Goal: Task Accomplishment & Management: Complete application form

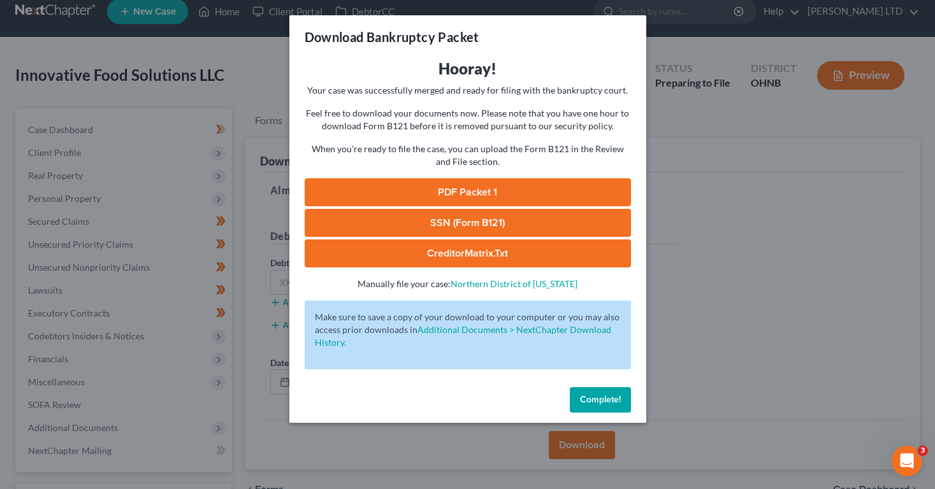
click at [722, 200] on div "Download Bankruptcy Packet Hooray! Your case was successfully merged and ready …" at bounding box center [467, 244] width 935 height 489
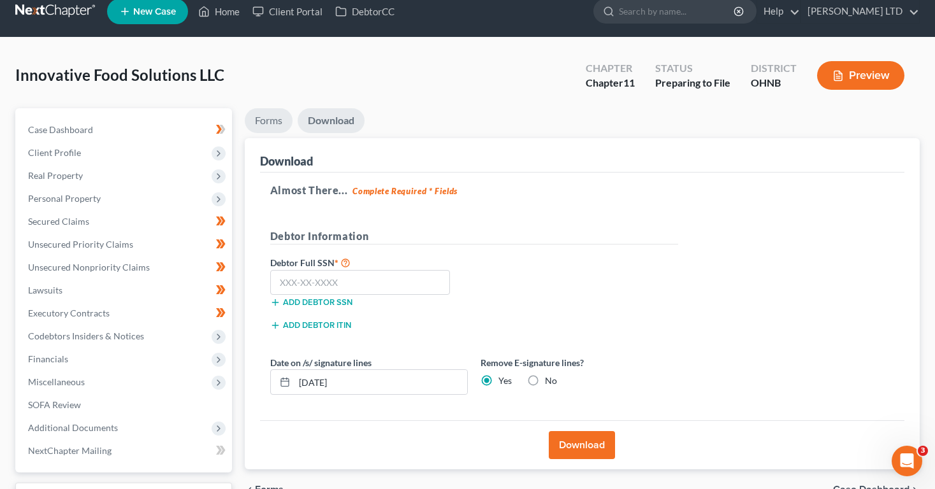
click at [276, 119] on link "Forms" at bounding box center [269, 120] width 48 height 25
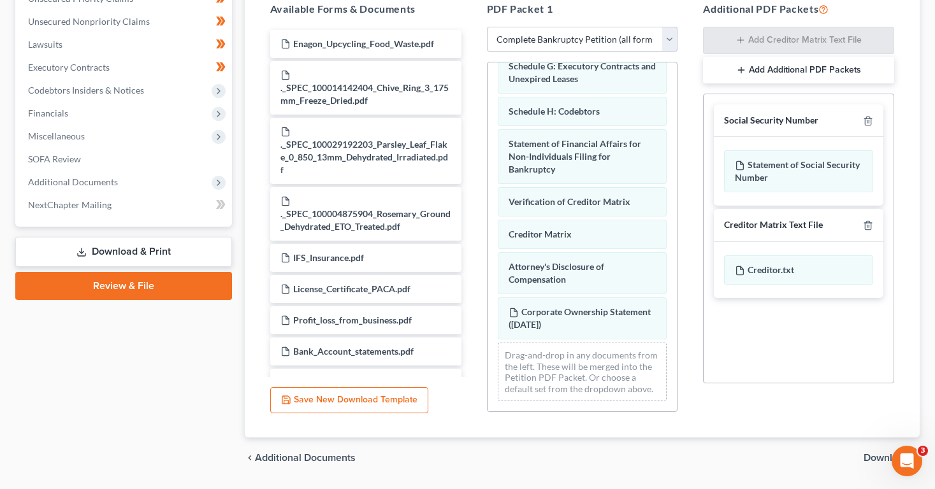
scroll to position [261, 0]
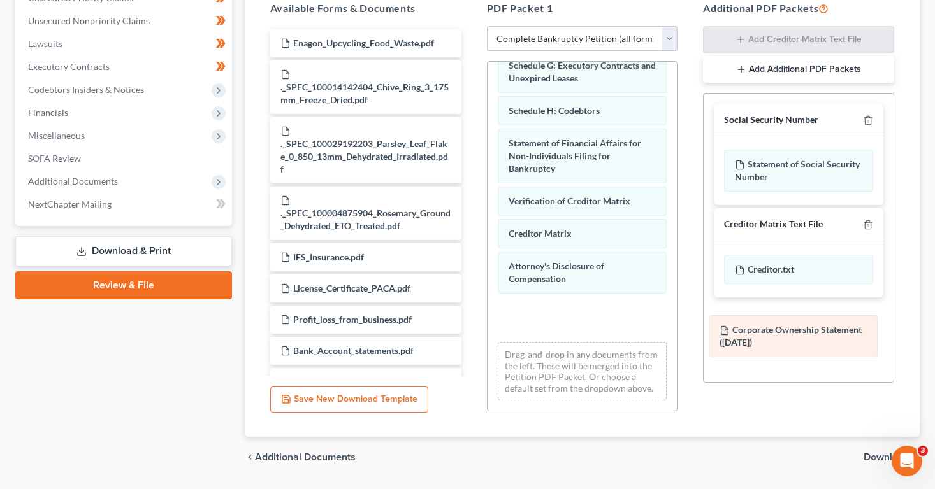
drag, startPoint x: 533, startPoint y: 326, endPoint x: 744, endPoint y: 345, distance: 211.7
click at [677, 345] on div "Corporate Ownership Statement ([DATE]) Declaration Under Penalty of Perjury for…" at bounding box center [582, 61] width 190 height 700
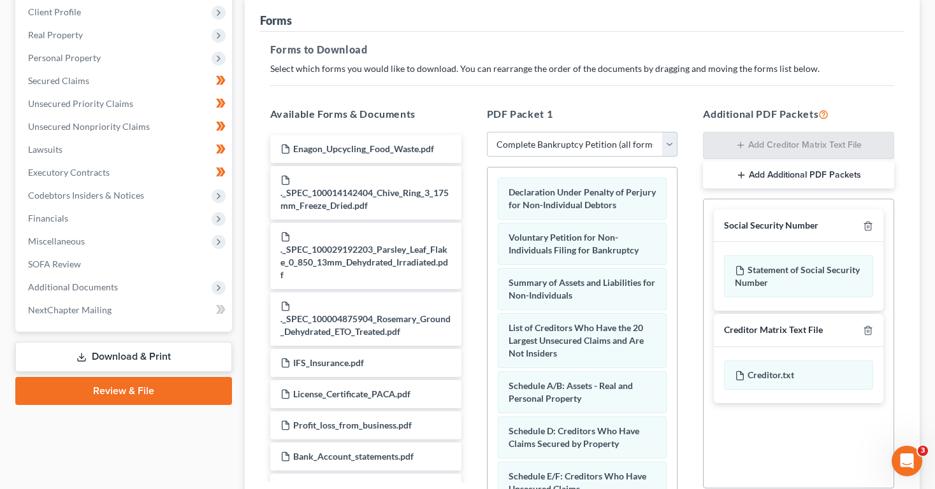
scroll to position [78, 0]
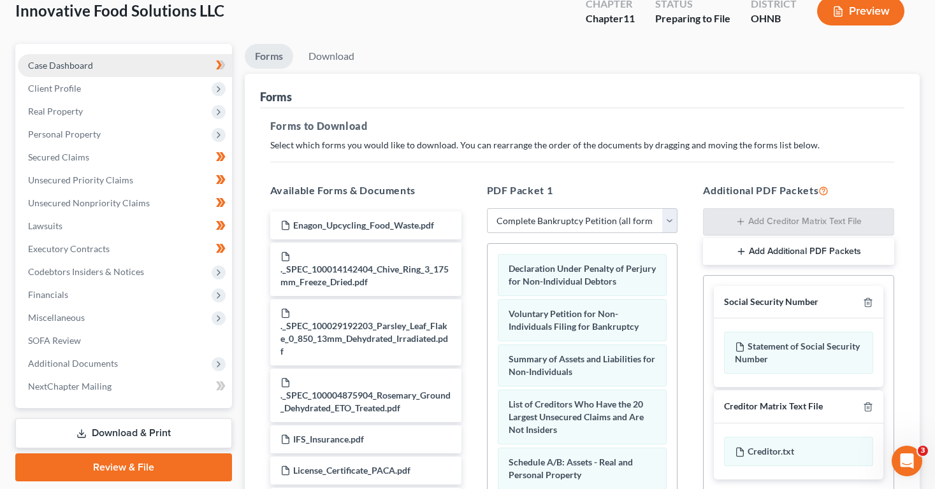
click at [94, 59] on link "Case Dashboard" at bounding box center [125, 65] width 214 height 23
select select "4"
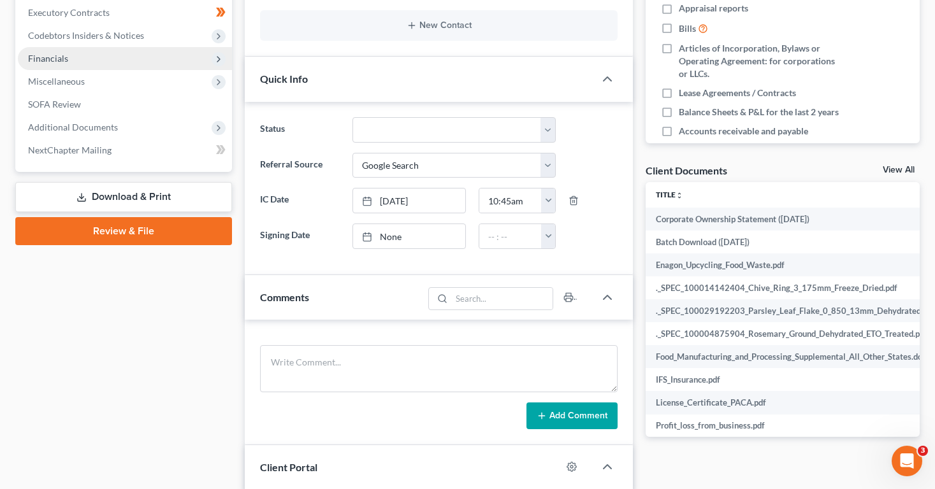
scroll to position [308, 0]
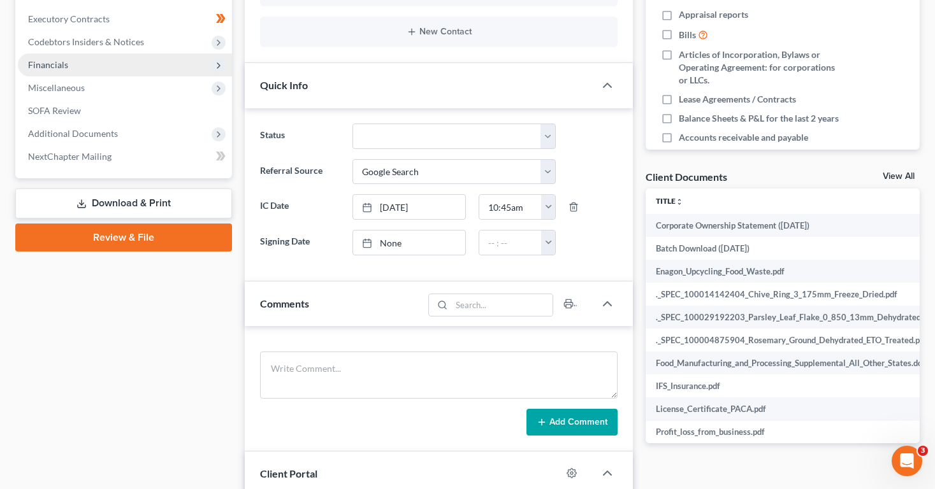
click at [166, 234] on link "Review & File" at bounding box center [123, 238] width 217 height 28
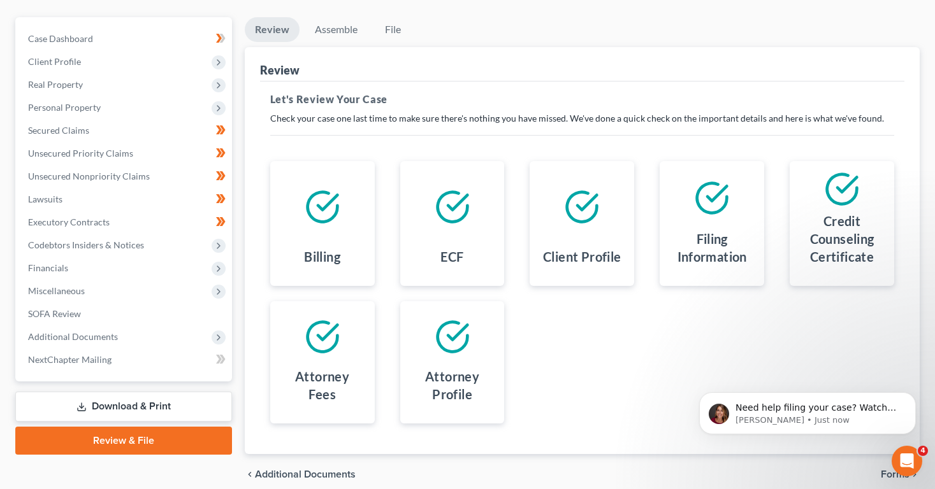
scroll to position [107, 0]
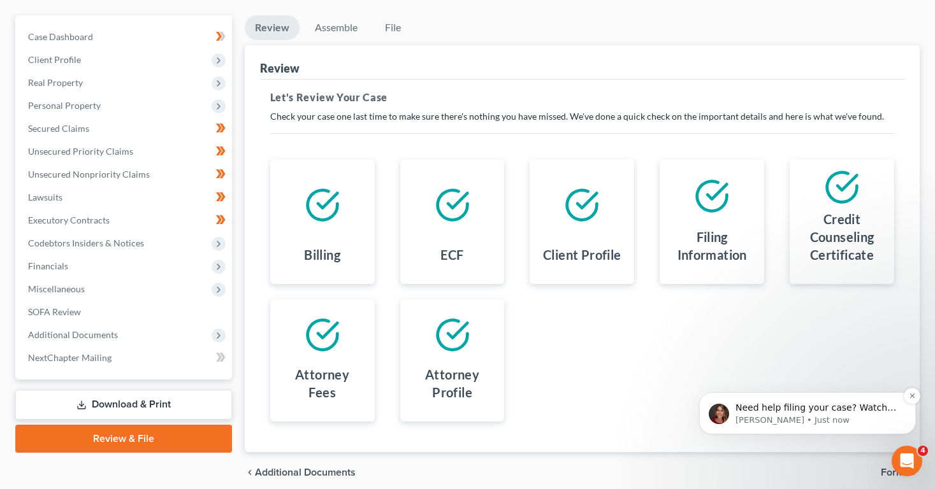
click at [828, 406] on p "Need help filing your case? Watch this video! Still need help? Here are two art…" at bounding box center [817, 408] width 164 height 13
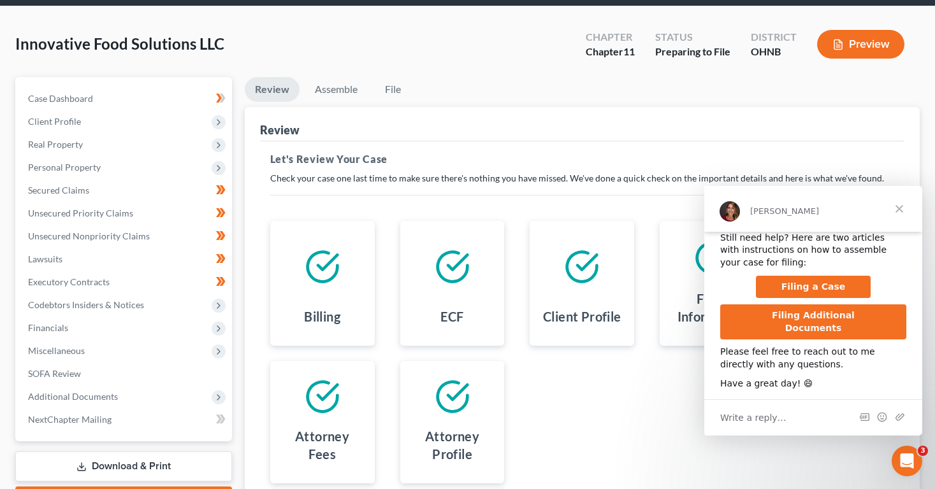
scroll to position [130, 0]
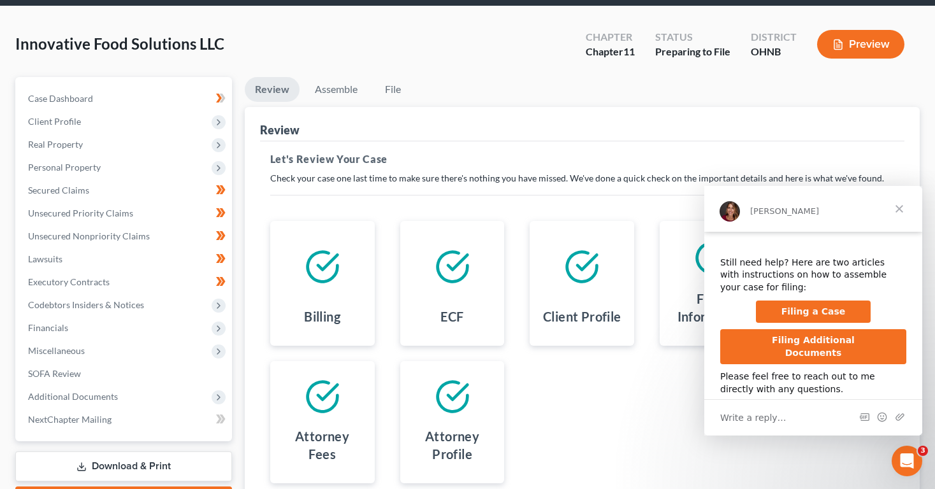
click at [902, 206] on span "Close" at bounding box center [899, 209] width 46 height 46
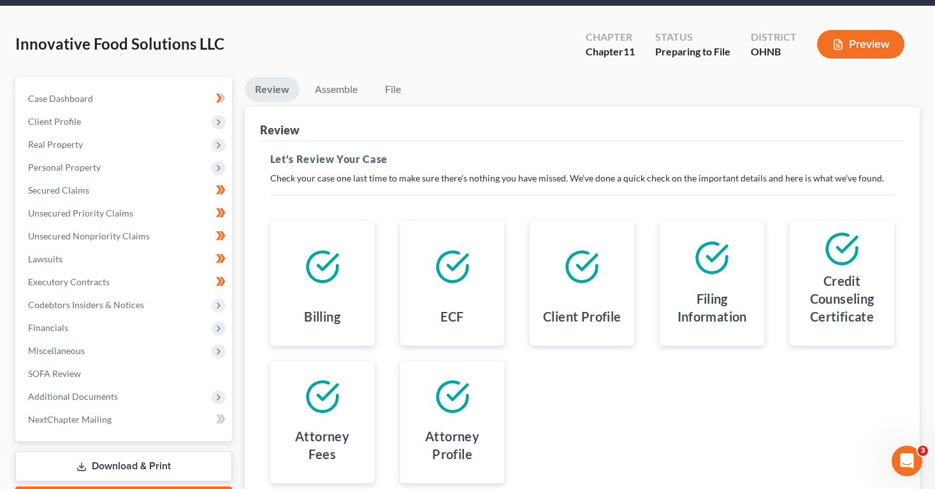
click at [315, 266] on icon at bounding box center [323, 267] width 36 height 36
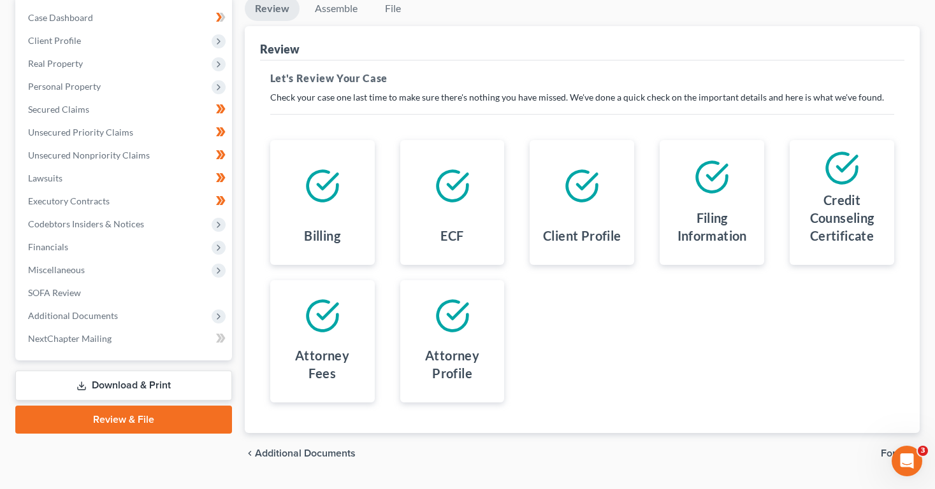
scroll to position [128, 0]
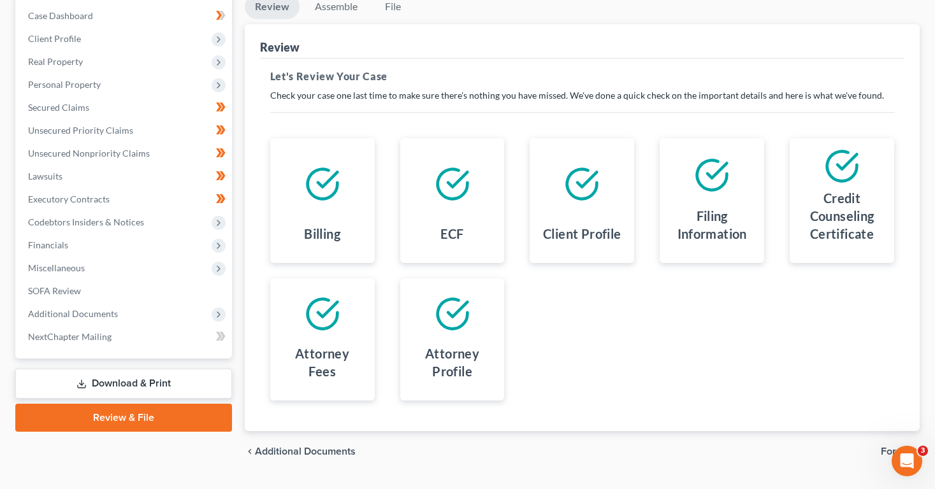
click at [883, 450] on span "Forms" at bounding box center [894, 452] width 29 height 10
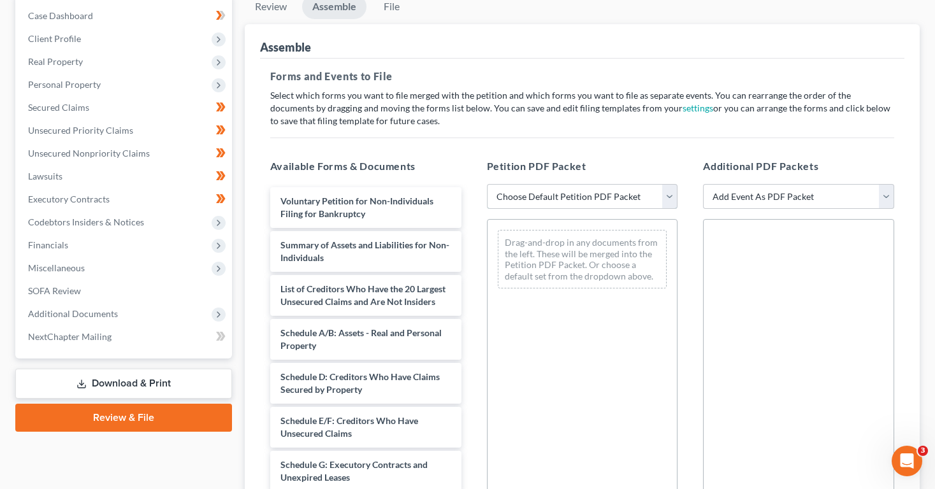
click at [571, 198] on select "Choose Default Petition PDF Packet Complete Bankruptcy Petition (all forms and …" at bounding box center [582, 196] width 191 height 25
select select "0"
click at [487, 184] on select "Choose Default Petition PDF Packet Complete Bankruptcy Petition (all forms and …" at bounding box center [582, 196] width 191 height 25
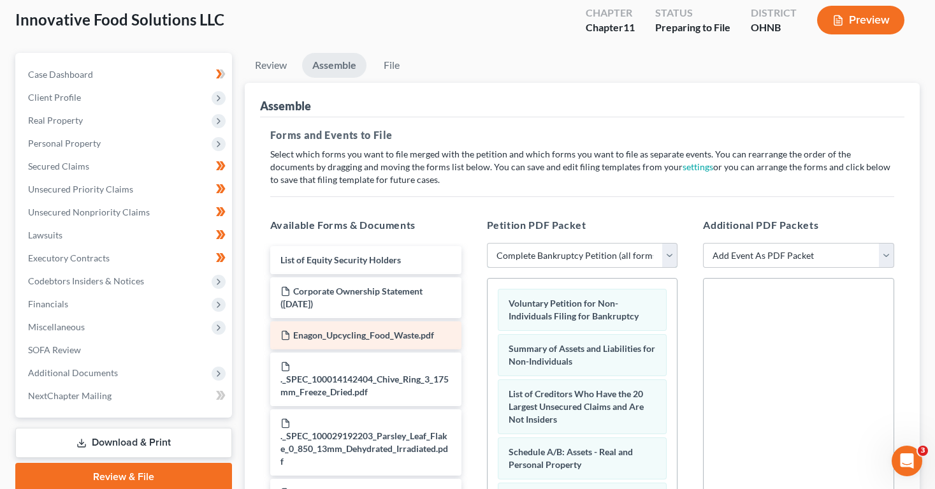
scroll to position [67, 0]
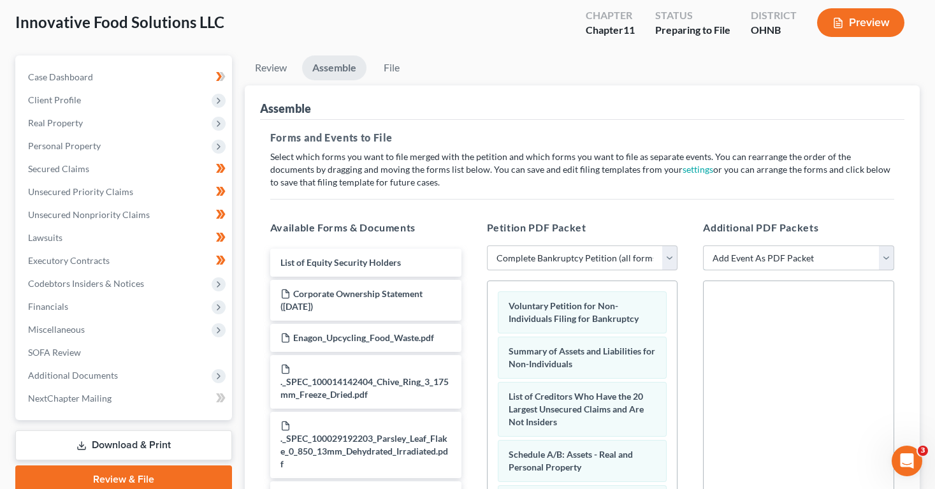
click at [724, 256] on select "Add Event As PDF Packet 20 Largest Unsecured Creditors Amended List of Creditor…" at bounding box center [798, 257] width 191 height 25
select select "10"
click at [703, 245] on select "Add Event As PDF Packet 20 Largest Unsecured Creditors Amended List of Creditor…" at bounding box center [798, 257] width 191 height 25
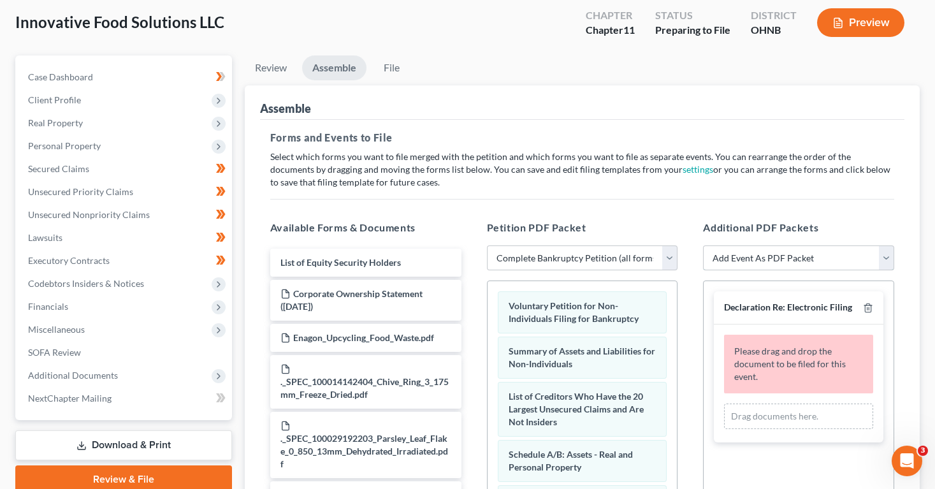
click at [719, 259] on select "Add Event As PDF Packet 20 Largest Unsecured Creditors Amended List of Creditor…" at bounding box center [798, 257] width 191 height 25
select select "11"
click at [703, 245] on select "Add Event As PDF Packet 20 Largest Unsecured Creditors Amended List of Creditor…" at bounding box center [798, 257] width 191 height 25
select select
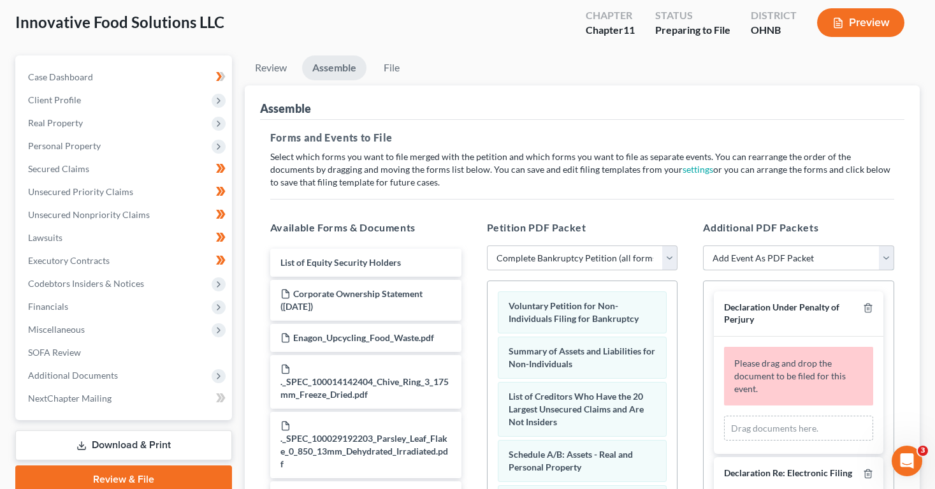
click at [719, 259] on select "Add Event As PDF Packet 20 Largest Unsecured Creditors Amended List of Creditor…" at bounding box center [798, 257] width 191 height 25
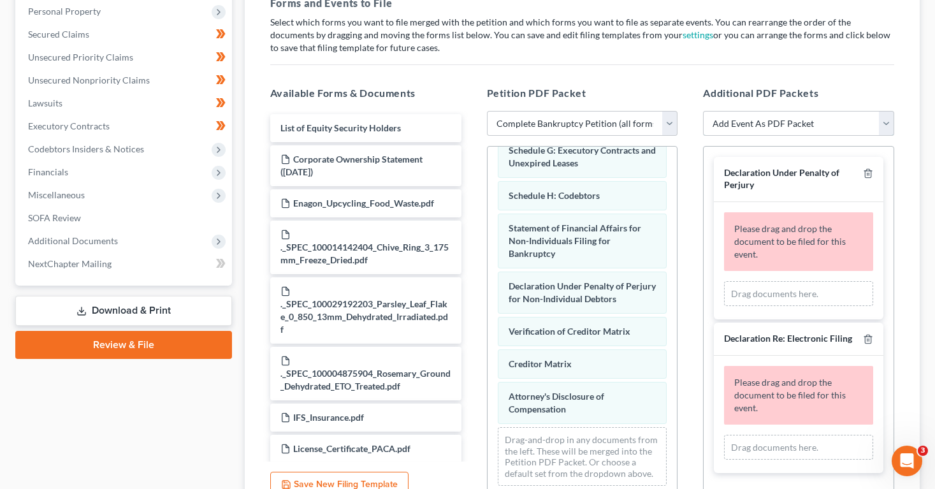
scroll to position [203, 0]
click at [717, 124] on select "Add Event As PDF Packet 20 Largest Unsecured Creditors Amended List of Creditor…" at bounding box center [798, 122] width 191 height 25
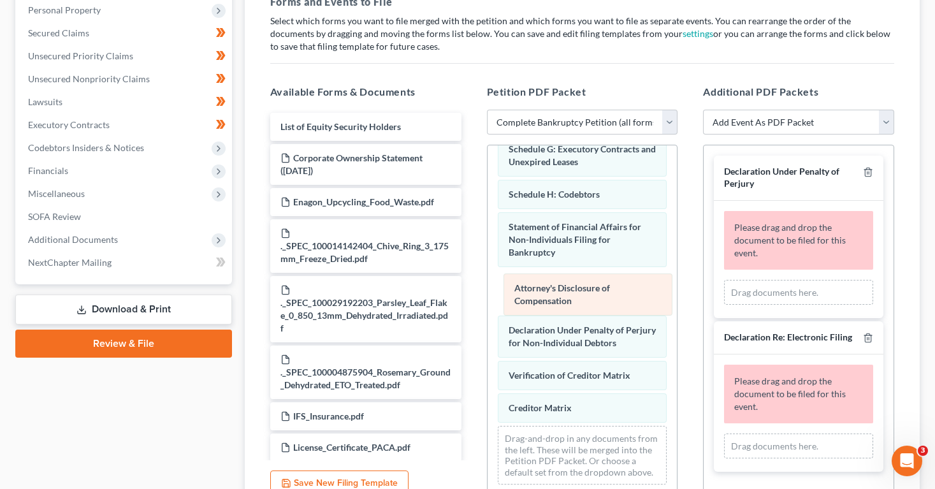
drag, startPoint x: 566, startPoint y: 395, endPoint x: 572, endPoint y: 289, distance: 106.5
click at [572, 289] on div "Attorney's Disclosure of Compensation Voluntary Petition for Non-Individuals Fi…" at bounding box center [582, 167] width 190 height 654
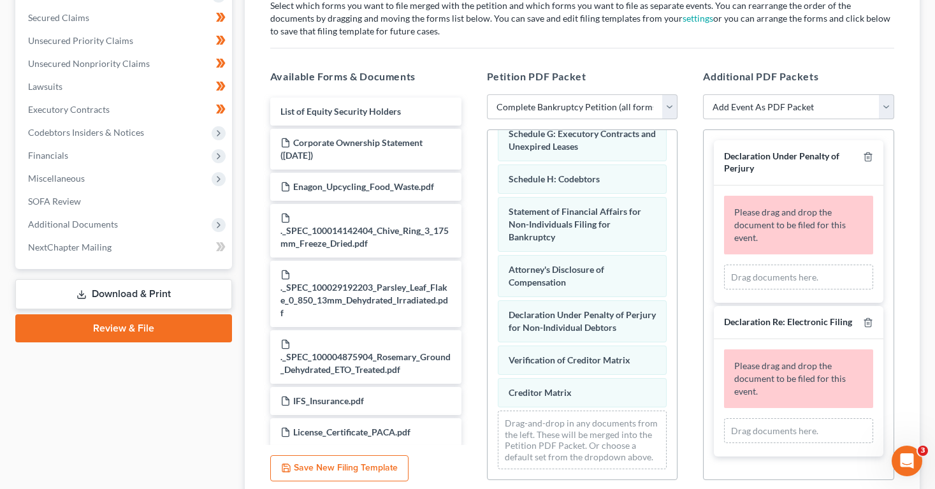
scroll to position [213, 0]
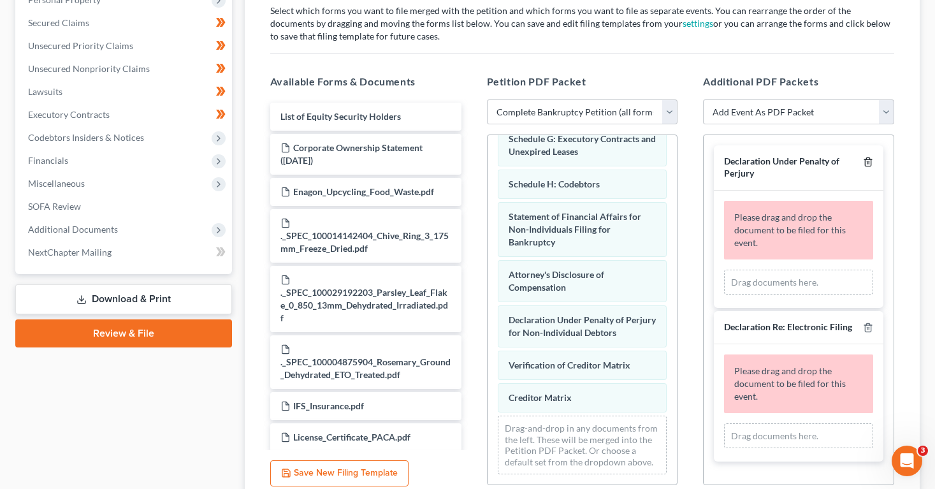
click at [867, 162] on line "button" at bounding box center [867, 163] width 0 height 3
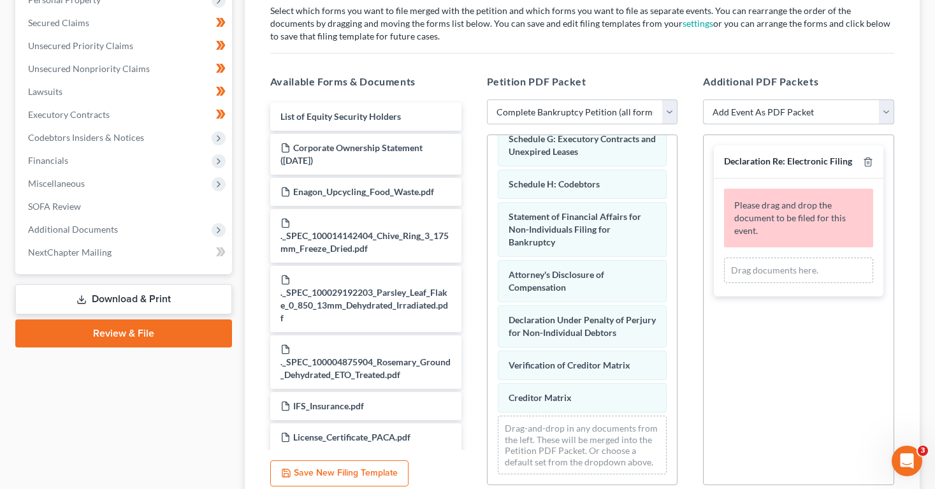
click at [812, 112] on select "Add Event As PDF Packet 20 Largest Unsecured Creditors Amended List of Creditor…" at bounding box center [798, 111] width 191 height 25
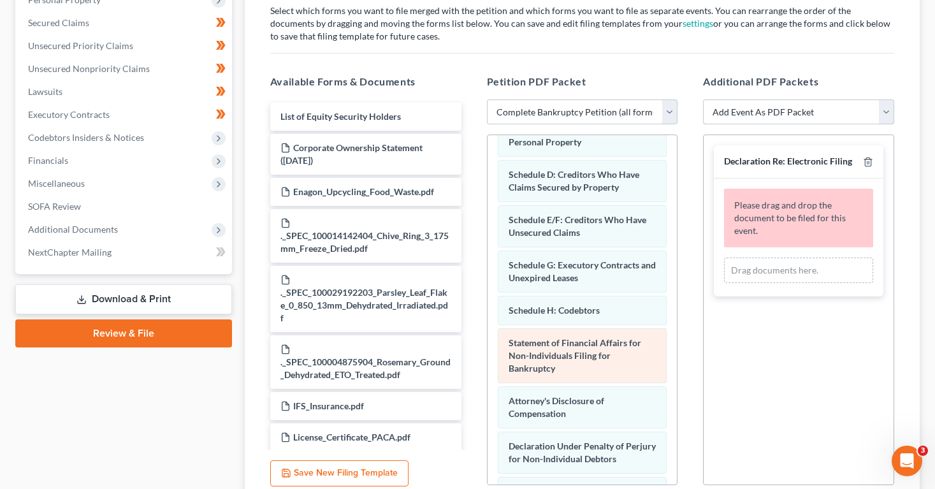
scroll to position [0, 0]
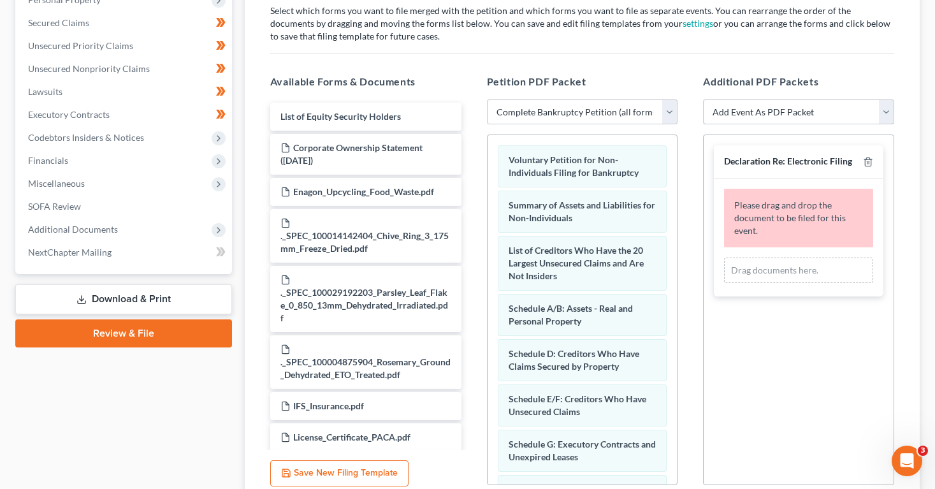
click at [715, 110] on select "Add Event As PDF Packet 20 Largest Unsecured Creditors Amended List of Creditor…" at bounding box center [798, 111] width 191 height 25
click at [745, 203] on span "Please drag and drop the document to be filed for this event." at bounding box center [789, 217] width 111 height 36
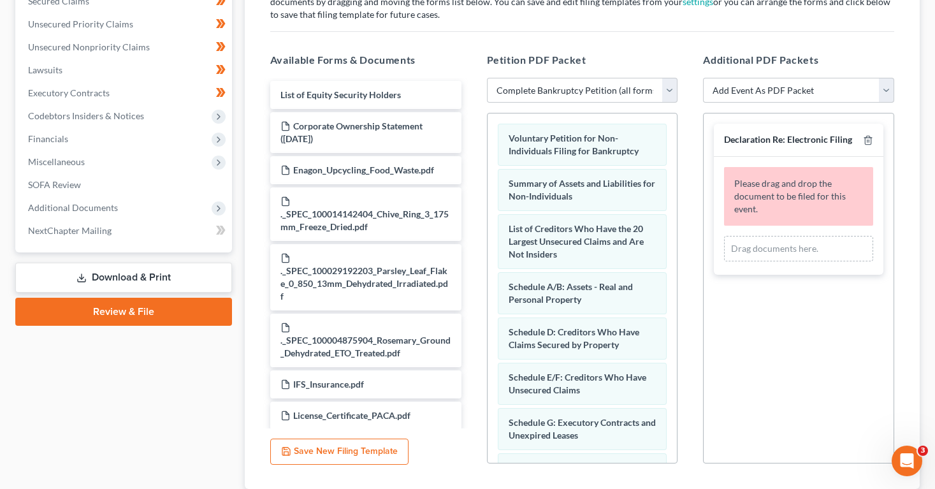
click at [824, 189] on div "Please drag and drop the document to be filed for this event." at bounding box center [798, 196] width 149 height 59
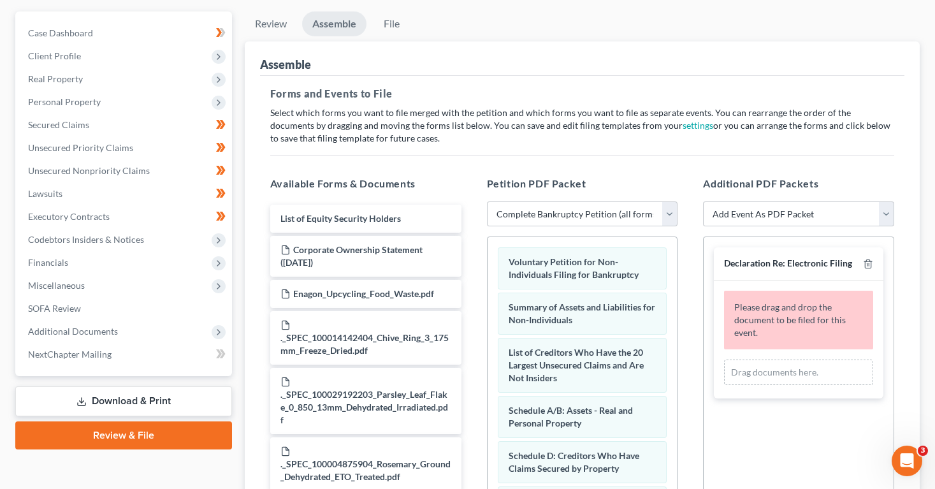
scroll to position [106, 0]
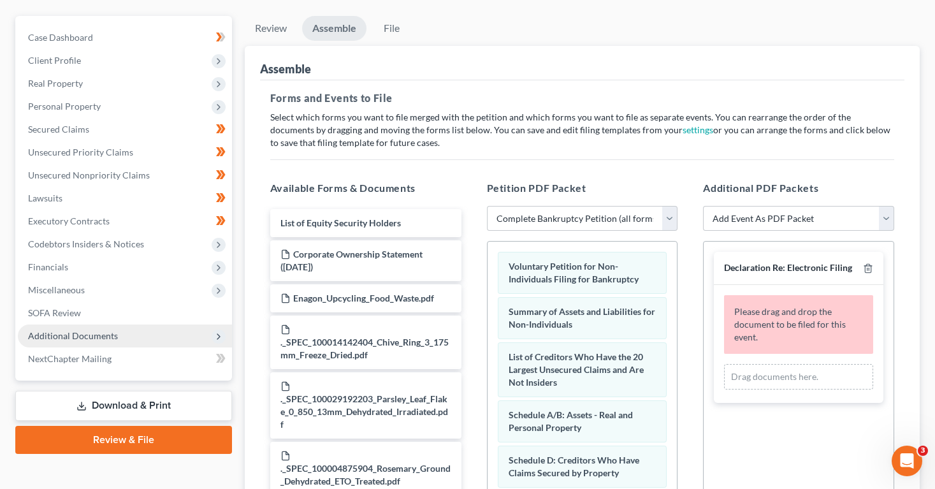
click at [83, 331] on span "Additional Documents" at bounding box center [73, 335] width 90 height 11
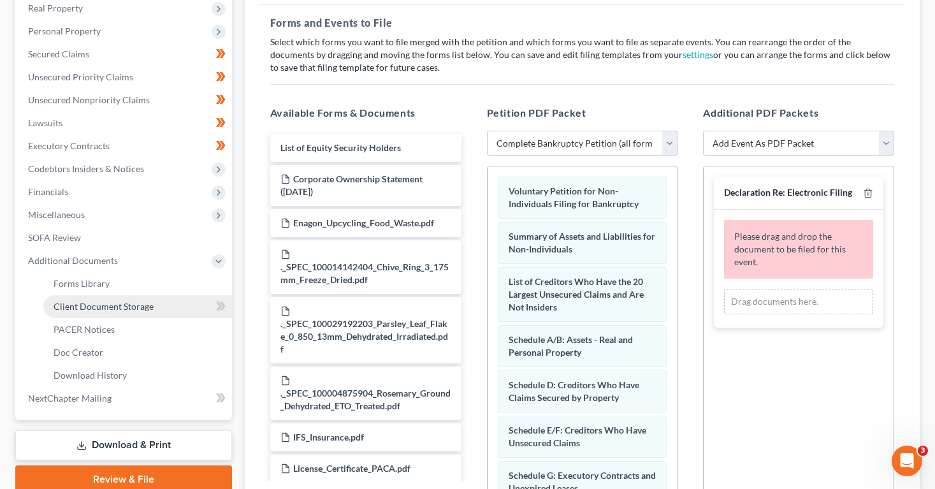
click at [82, 306] on span "Client Document Storage" at bounding box center [104, 306] width 100 height 11
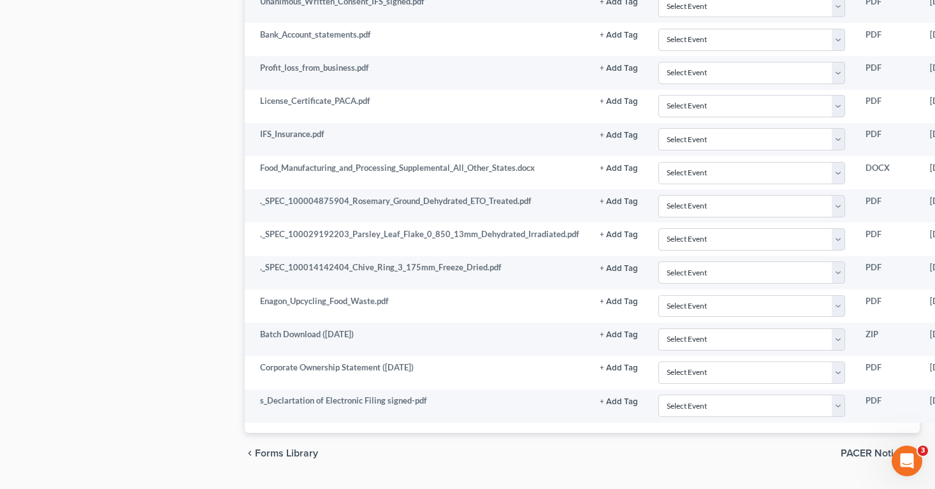
scroll to position [915, 0]
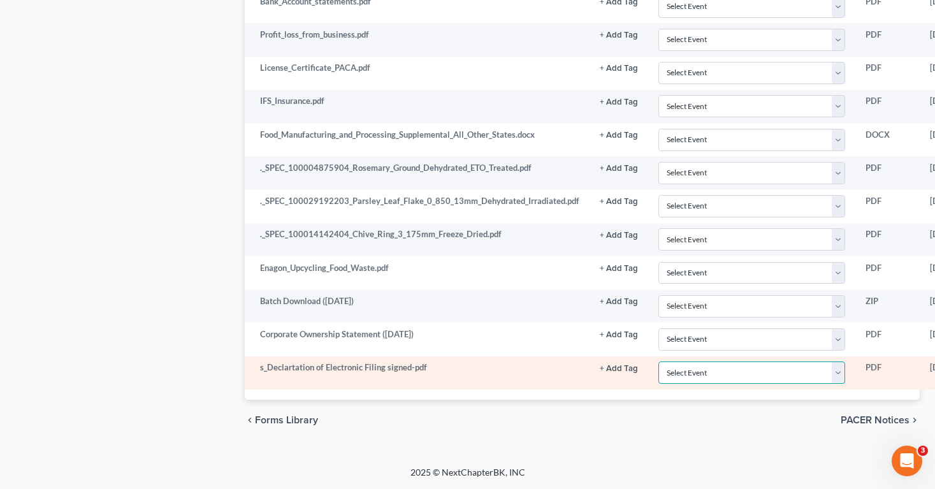
click at [768, 370] on select "Select Event 20 Largest Unsecured Creditors Amended List of Creditors (Fee) Ame…" at bounding box center [751, 372] width 187 height 22
select select "22"
click at [658, 361] on select "Select Event 20 Largest Unsecured Creditors Amended List of Creditors (Fee) Ame…" at bounding box center [751, 372] width 187 height 22
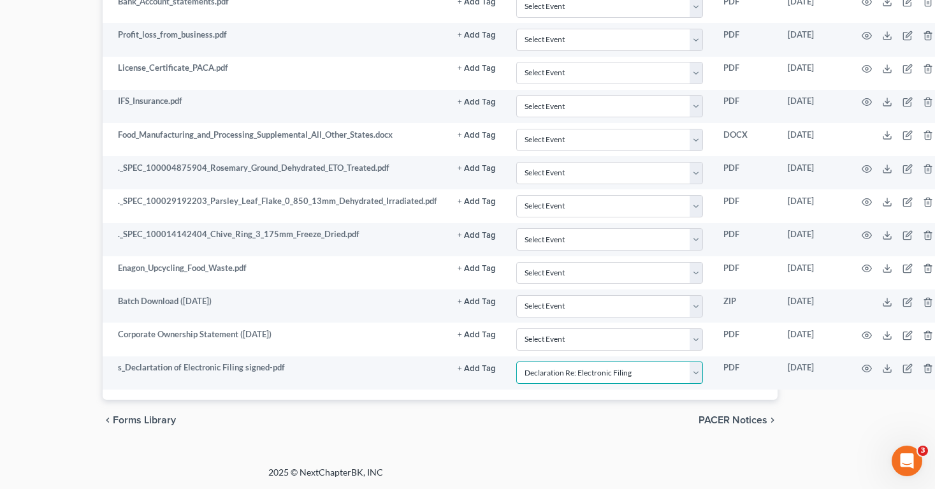
scroll to position [915, 152]
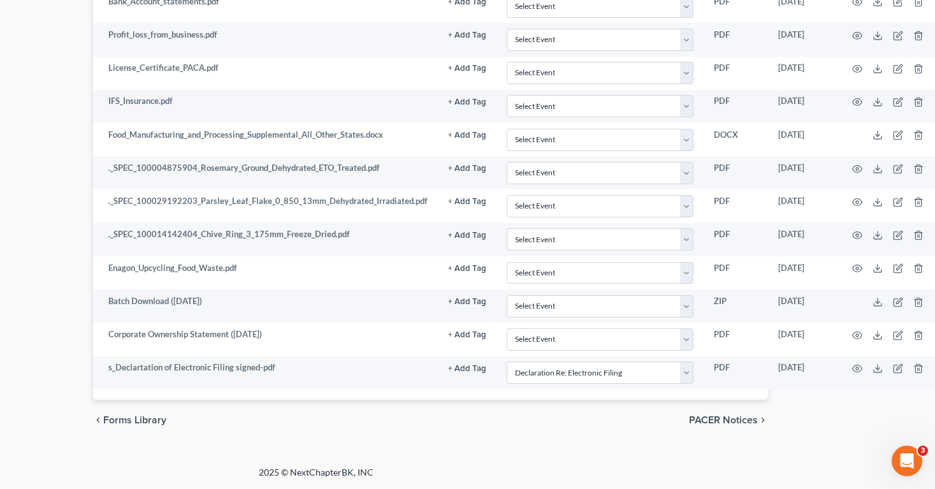
click at [666, 426] on div "chevron_left Forms Library PACER Notices chevron_right" at bounding box center [430, 419] width 675 height 41
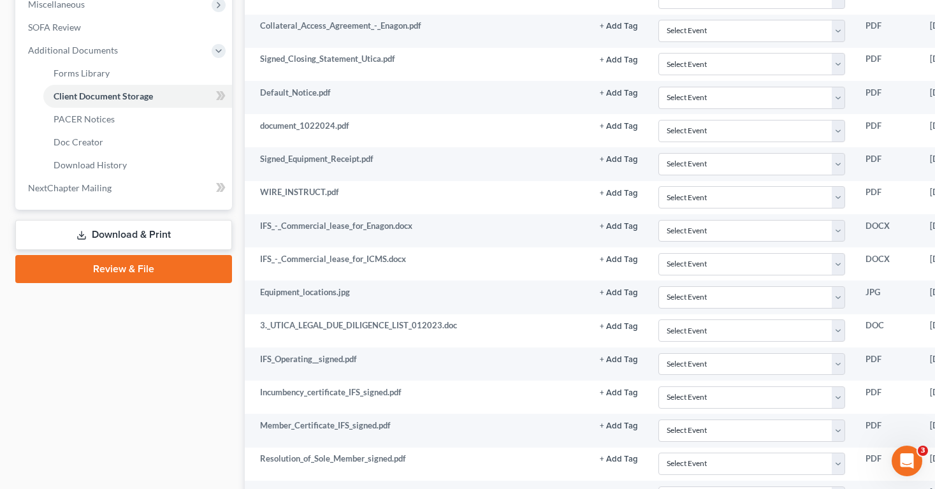
scroll to position [320, 0]
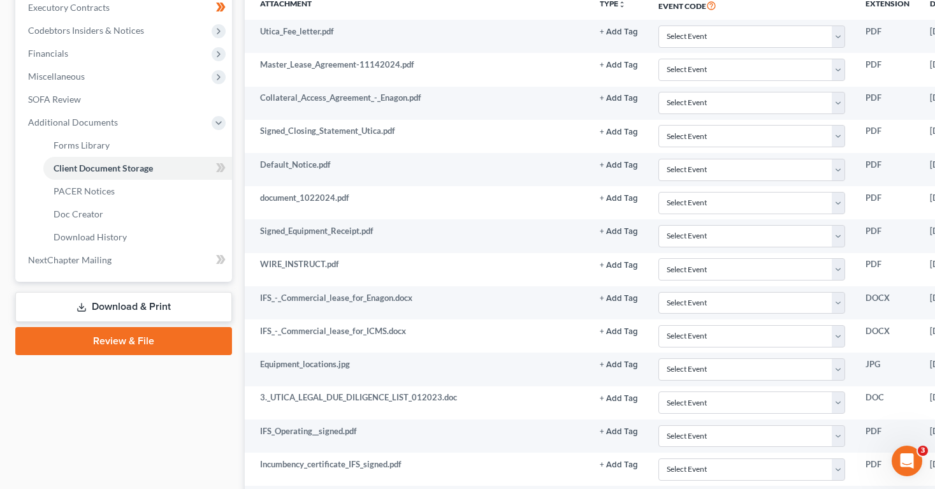
click at [186, 336] on link "Review & File" at bounding box center [123, 341] width 217 height 28
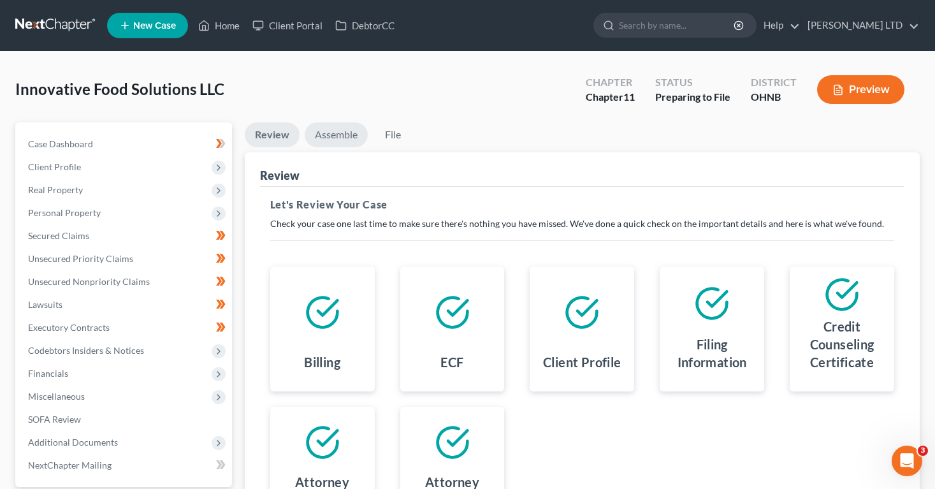
click at [333, 134] on link "Assemble" at bounding box center [336, 134] width 63 height 25
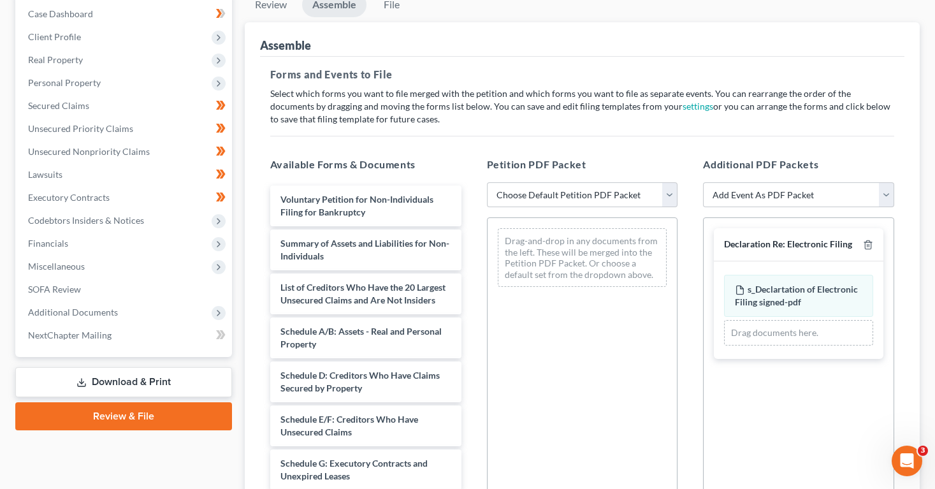
scroll to position [131, 0]
click at [520, 196] on select "Choose Default Petition PDF Packet Complete Bankruptcy Petition (all forms and …" at bounding box center [582, 194] width 191 height 25
select select "0"
click at [487, 182] on select "Choose Default Petition PDF Packet Complete Bankruptcy Petition (all forms and …" at bounding box center [582, 194] width 191 height 25
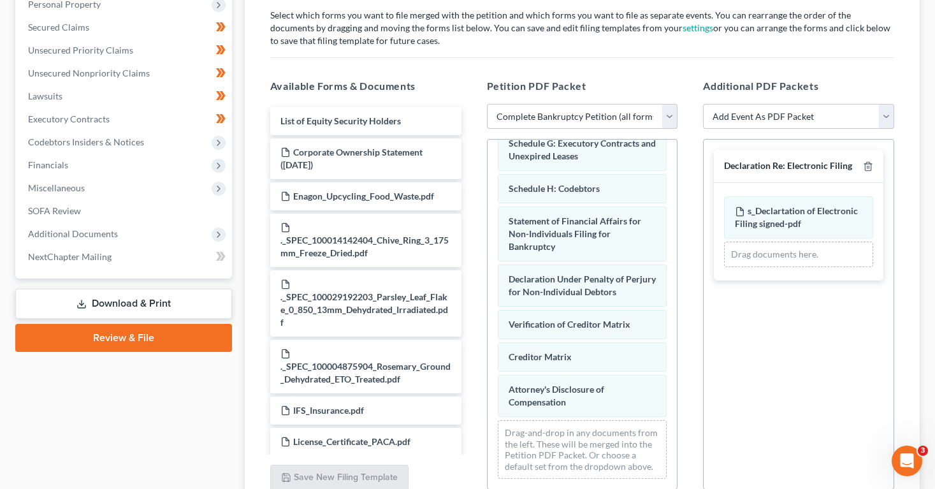
scroll to position [214, 0]
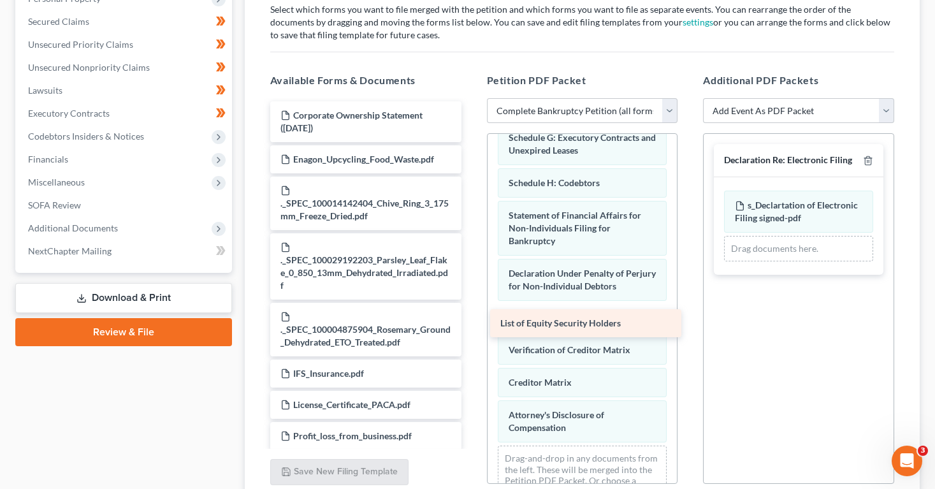
drag, startPoint x: 370, startPoint y: 114, endPoint x: 589, endPoint y: 322, distance: 302.8
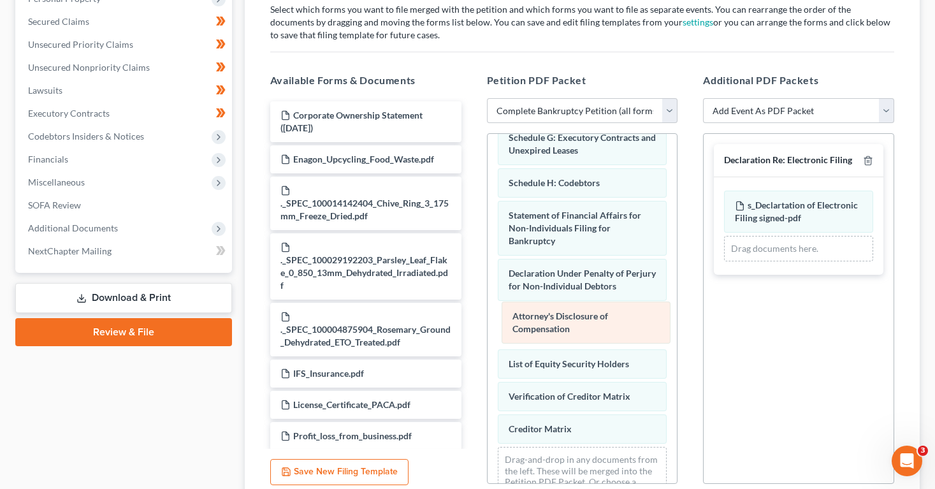
drag, startPoint x: 565, startPoint y: 420, endPoint x: 569, endPoint y: 320, distance: 99.5
click at [569, 320] on div "Attorney's Disclosure of Compensation Voluntary Petition for Non-Individuals Fi…" at bounding box center [582, 172] width 190 height 687
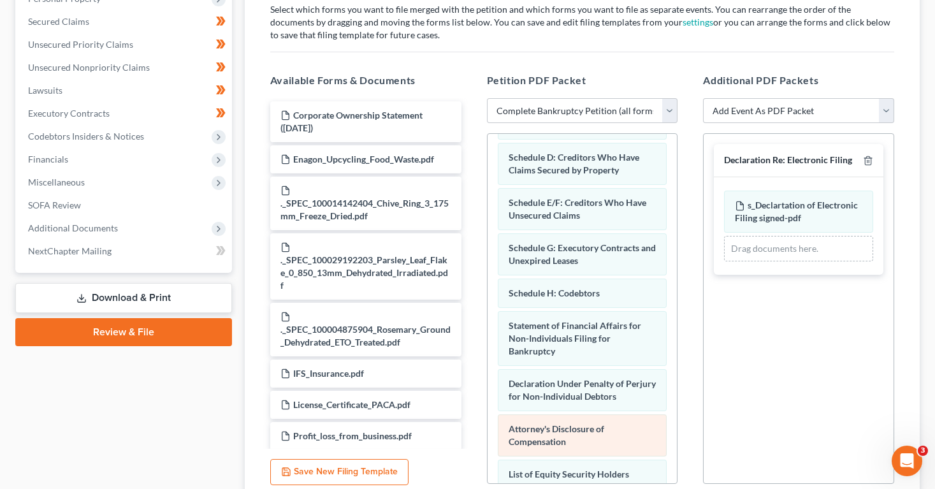
scroll to position [197, 0]
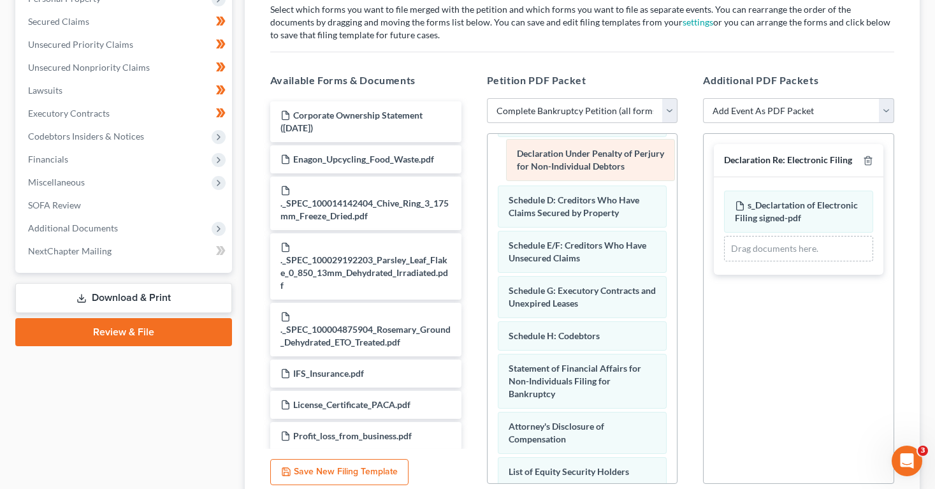
drag, startPoint x: 578, startPoint y: 382, endPoint x: 586, endPoint y: 155, distance: 226.9
click at [586, 155] on div "Declaration Under Penalty of Perjury for Non-Individual Debtors Voluntary Petit…" at bounding box center [582, 279] width 190 height 687
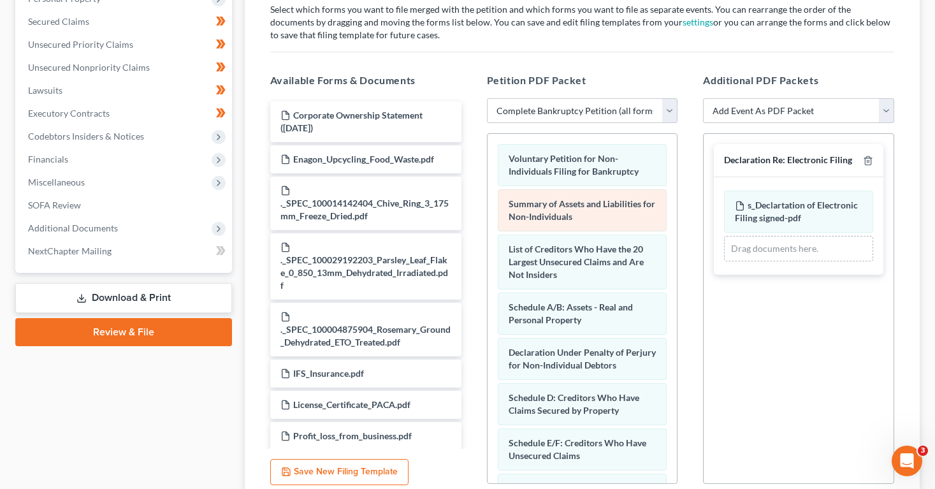
scroll to position [1, 0]
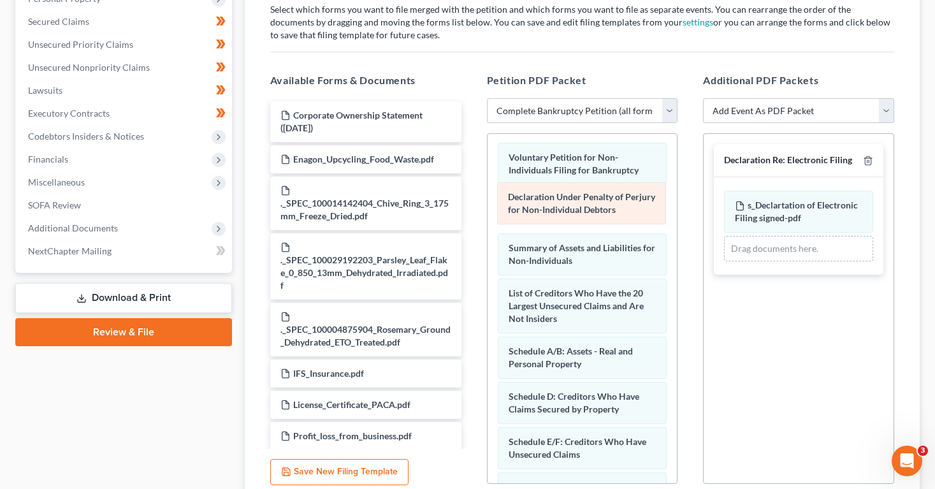
drag, startPoint x: 576, startPoint y: 352, endPoint x: 575, endPoint y: 201, distance: 151.0
click at [575, 201] on div "Declaration Under Penalty of Perjury for Non-Individual Debtors Voluntary Petit…" at bounding box center [582, 476] width 190 height 687
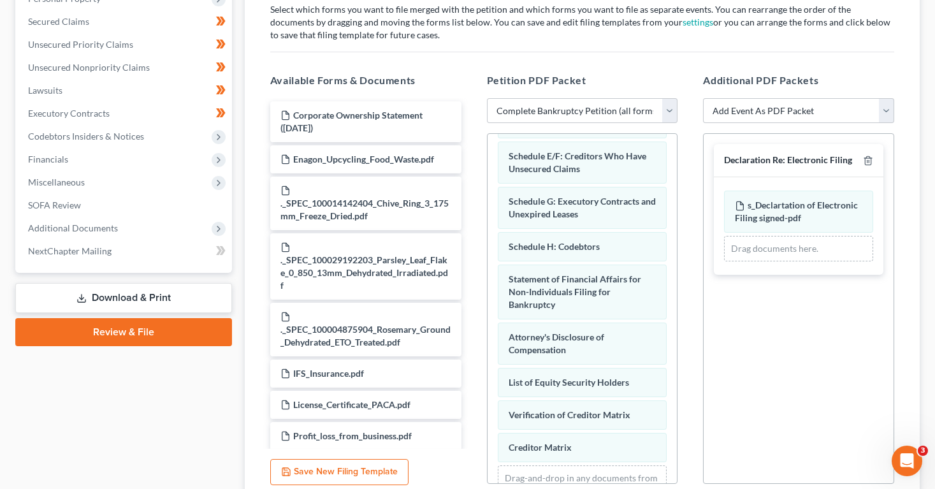
scroll to position [338, 0]
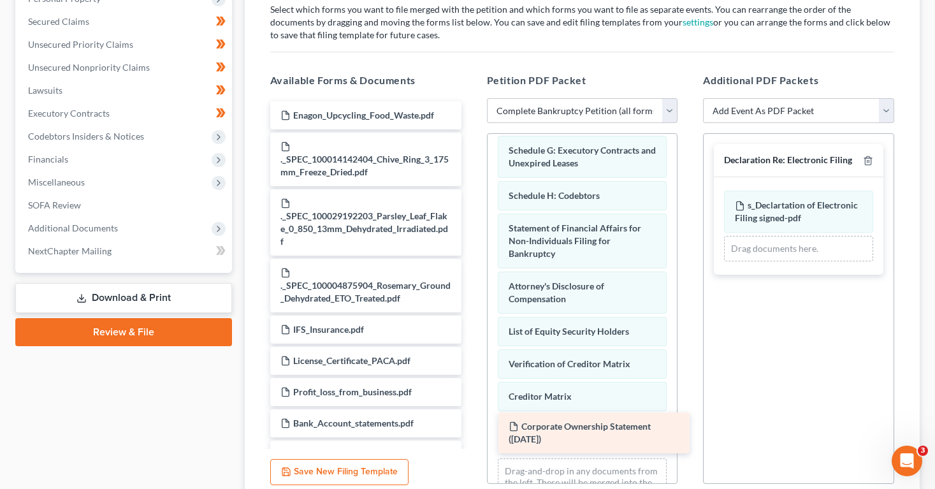
drag, startPoint x: 368, startPoint y: 117, endPoint x: 596, endPoint y: 429, distance: 386.1
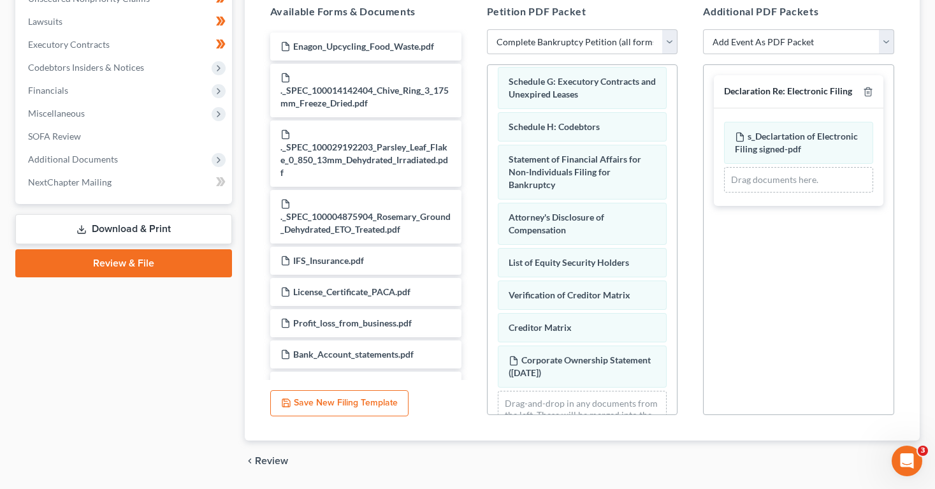
scroll to position [323, 0]
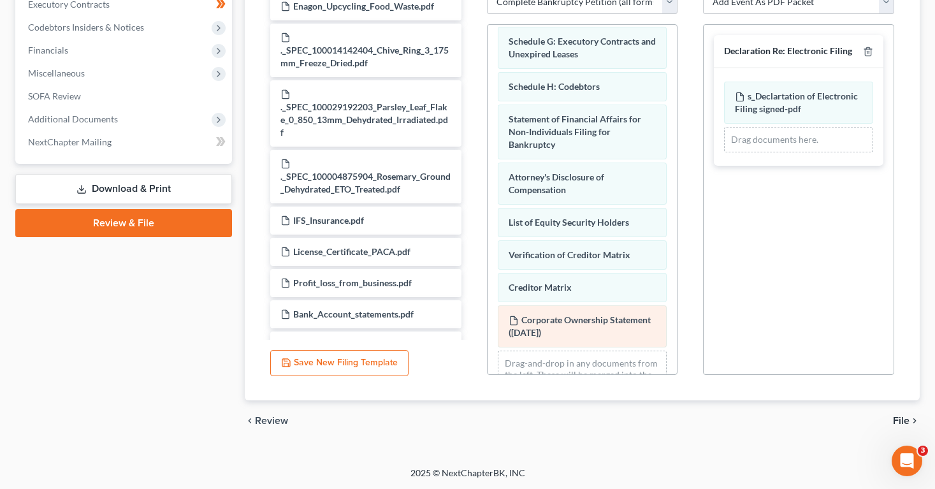
click at [635, 327] on div "Corporate Ownership Statement ([DATE])" at bounding box center [582, 326] width 169 height 42
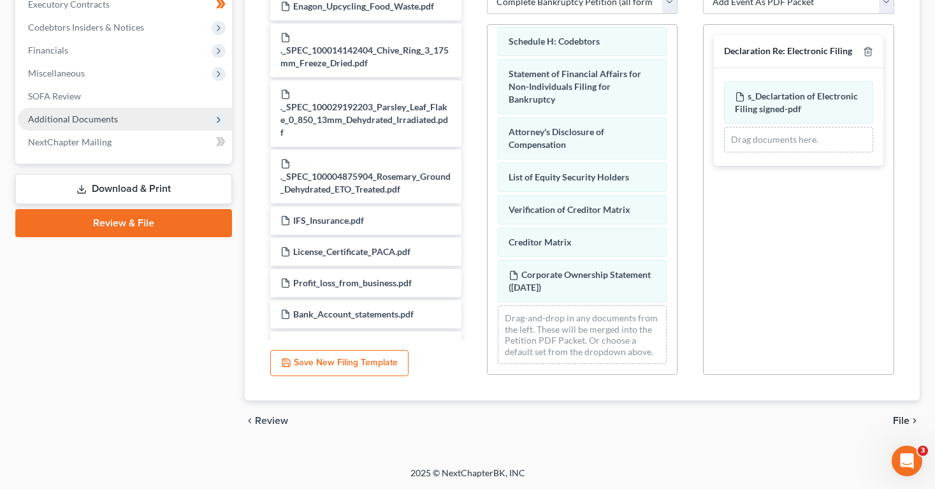
click at [127, 122] on span "Additional Documents" at bounding box center [125, 119] width 214 height 23
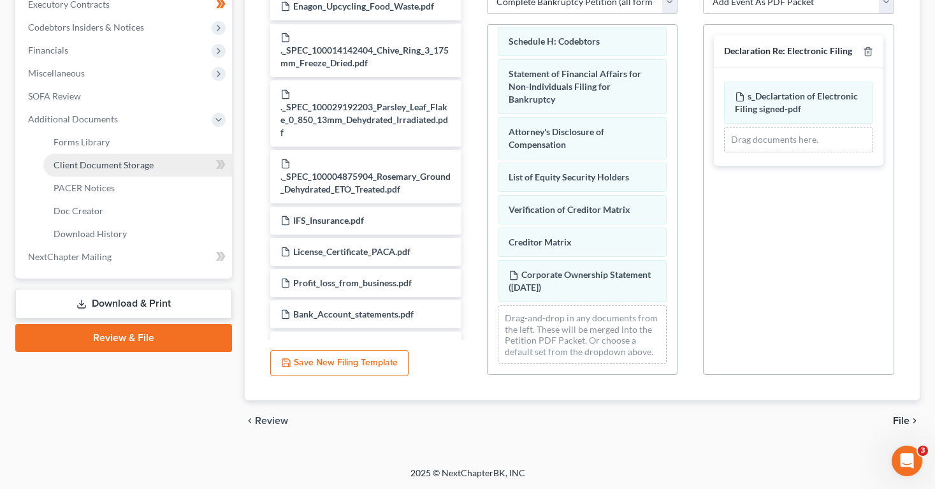
click at [135, 169] on link "Client Document Storage" at bounding box center [137, 165] width 189 height 23
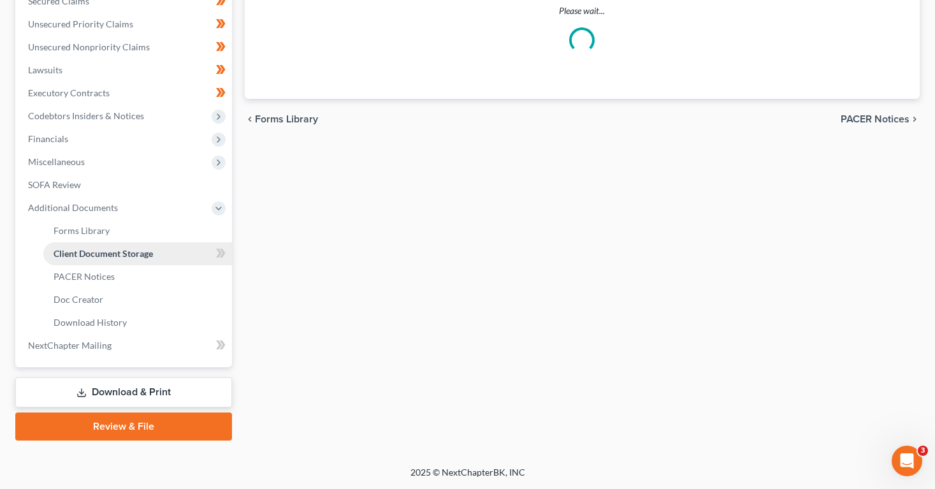
scroll to position [173, 0]
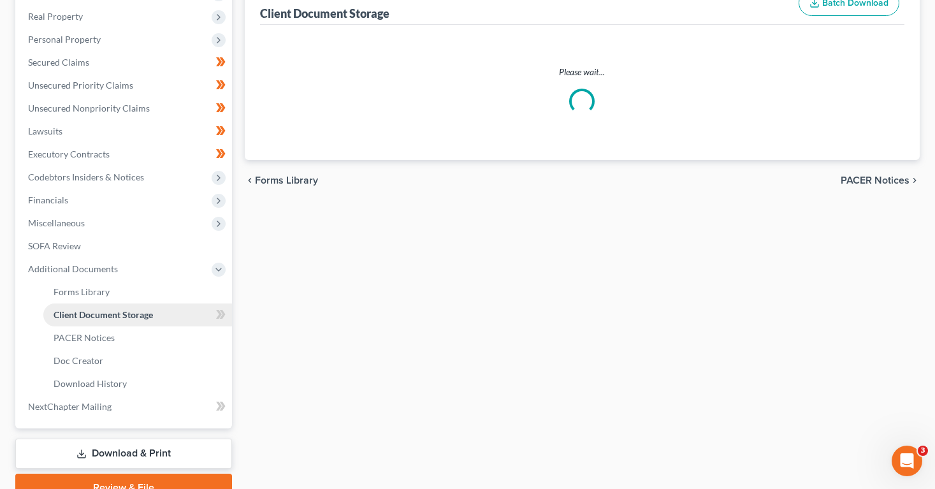
select select "22"
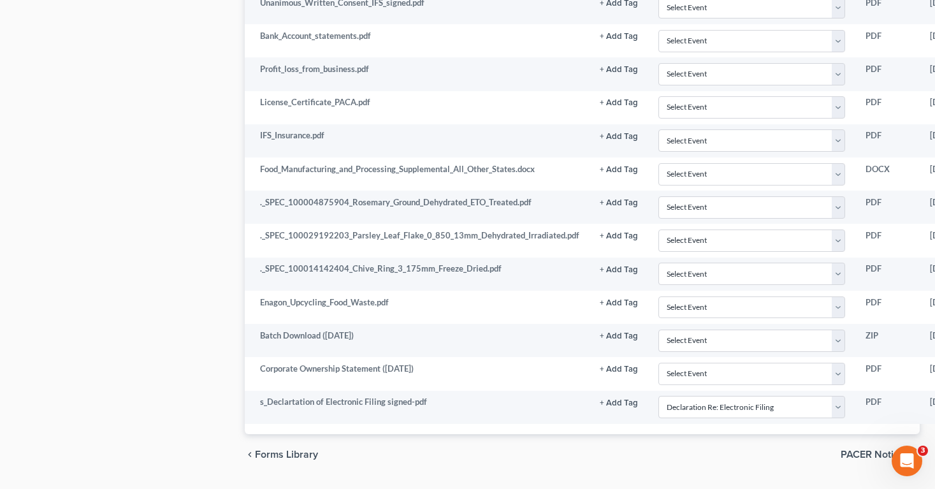
scroll to position [886, 0]
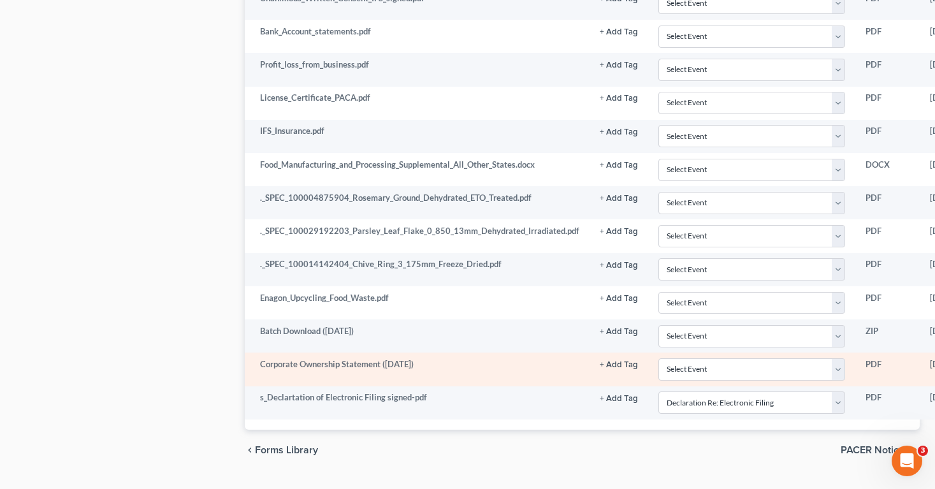
click at [303, 370] on td "Corporate Ownership Statement ([DATE])" at bounding box center [417, 368] width 345 height 33
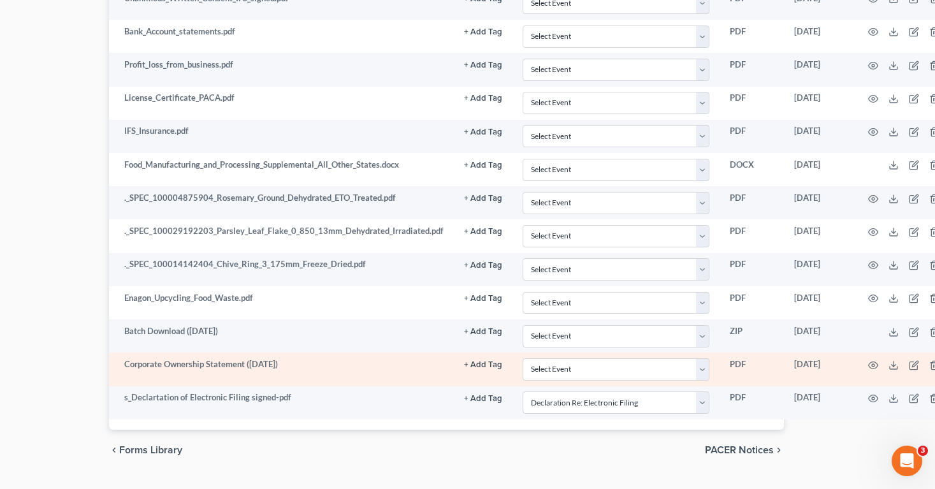
scroll to position [886, 152]
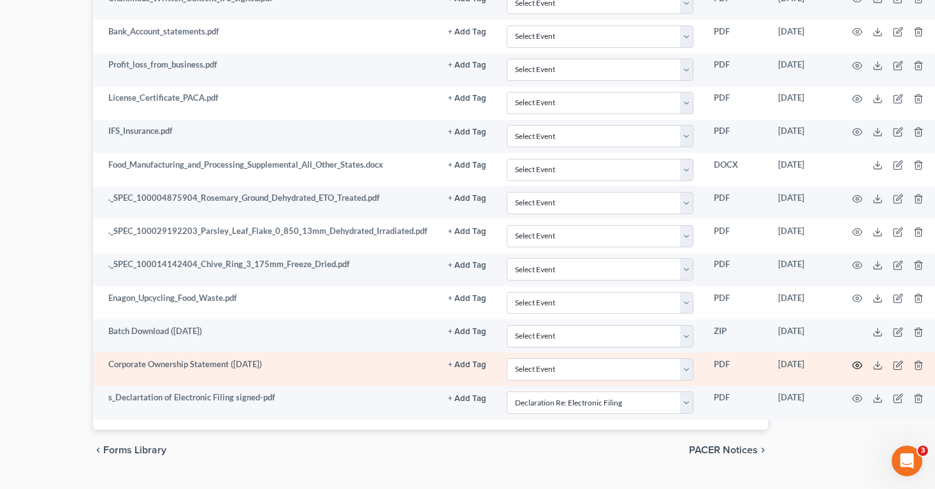
click at [852, 369] on icon "button" at bounding box center [857, 365] width 10 height 10
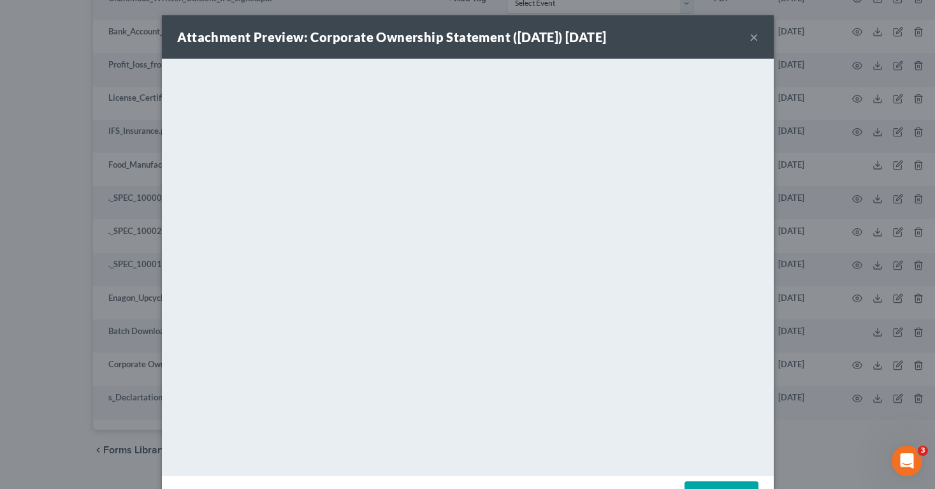
click at [747, 42] on div "Attachment Preview: Corporate Ownership Statement ([DATE]) [DATE] ×" at bounding box center [468, 36] width 612 height 43
click at [753, 39] on button "×" at bounding box center [753, 36] width 9 height 15
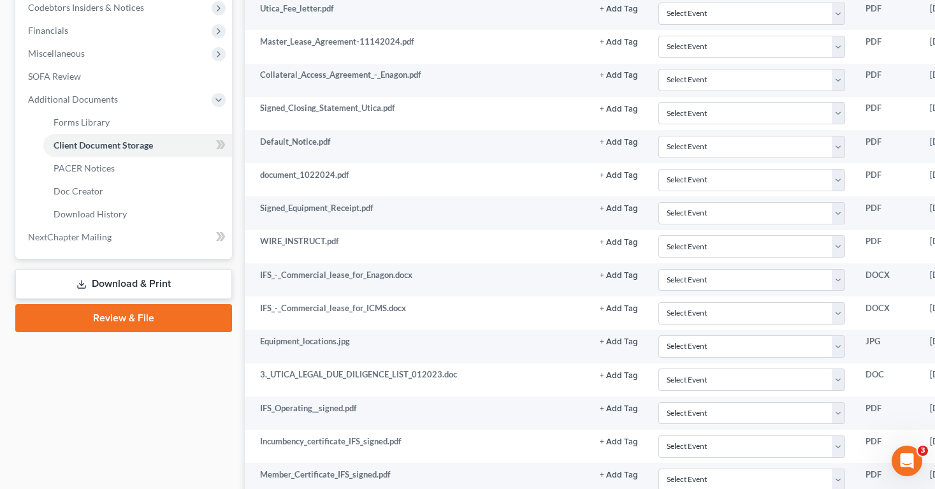
scroll to position [357, 0]
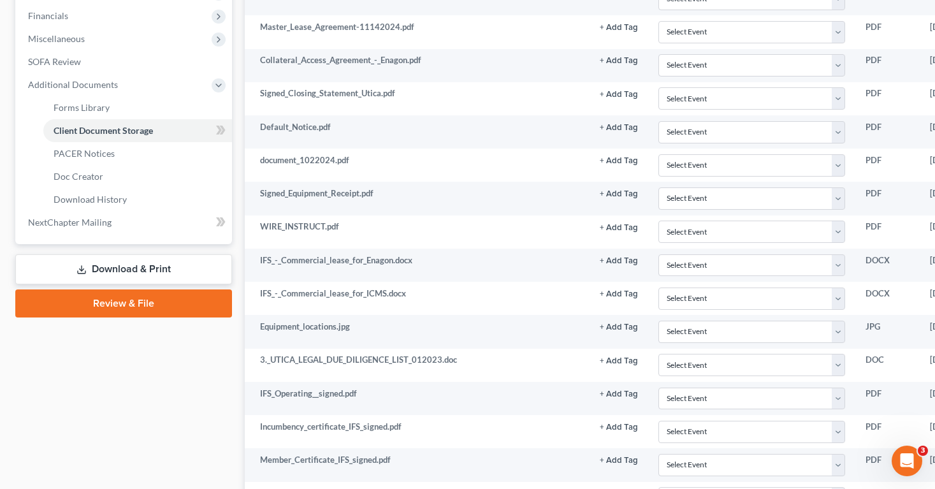
click at [163, 301] on link "Review & File" at bounding box center [123, 303] width 217 height 28
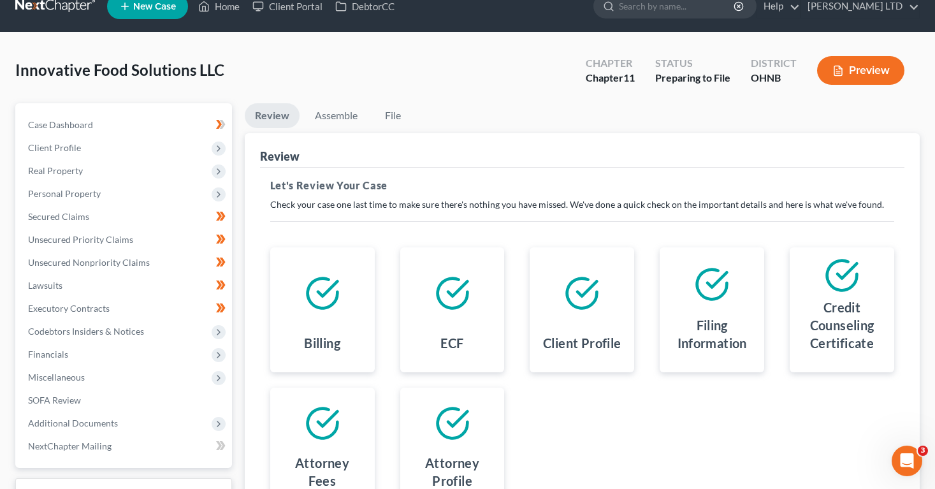
scroll to position [20, 0]
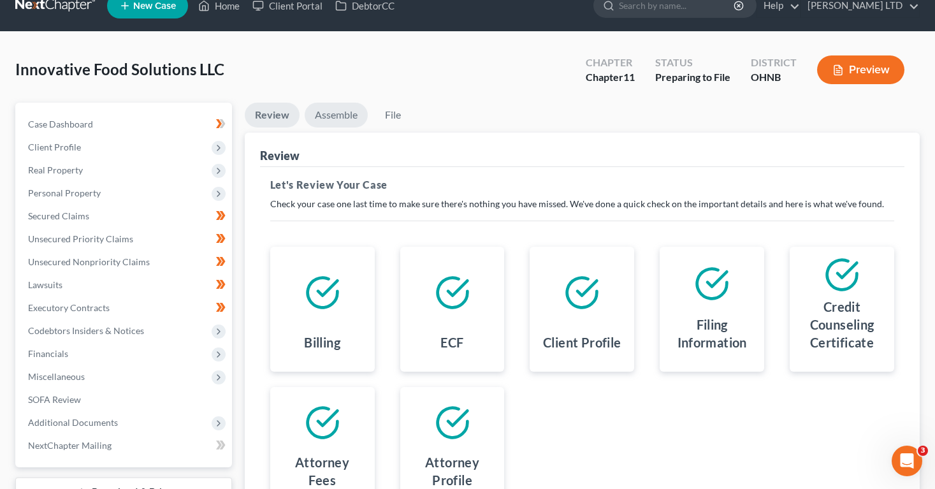
click at [335, 111] on link "Assemble" at bounding box center [336, 115] width 63 height 25
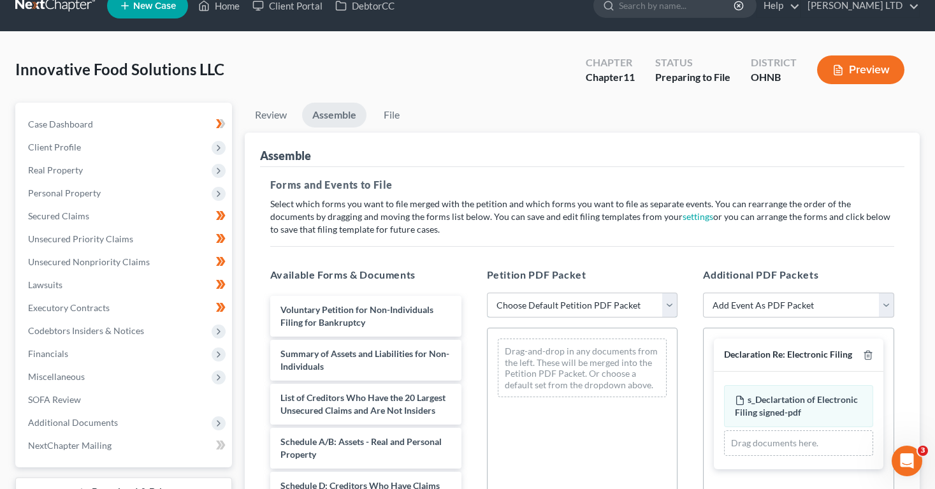
click at [513, 301] on select "Choose Default Petition PDF Packet Complete Bankruptcy Petition (all forms and …" at bounding box center [582, 304] width 191 height 25
select select "0"
click at [487, 292] on select "Choose Default Petition PDF Packet Complete Bankruptcy Petition (all forms and …" at bounding box center [582, 304] width 191 height 25
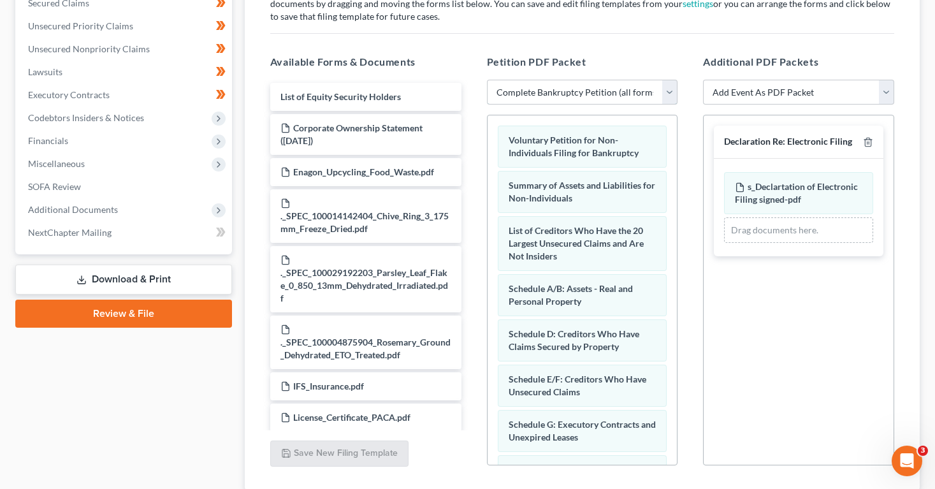
scroll to position [234, 0]
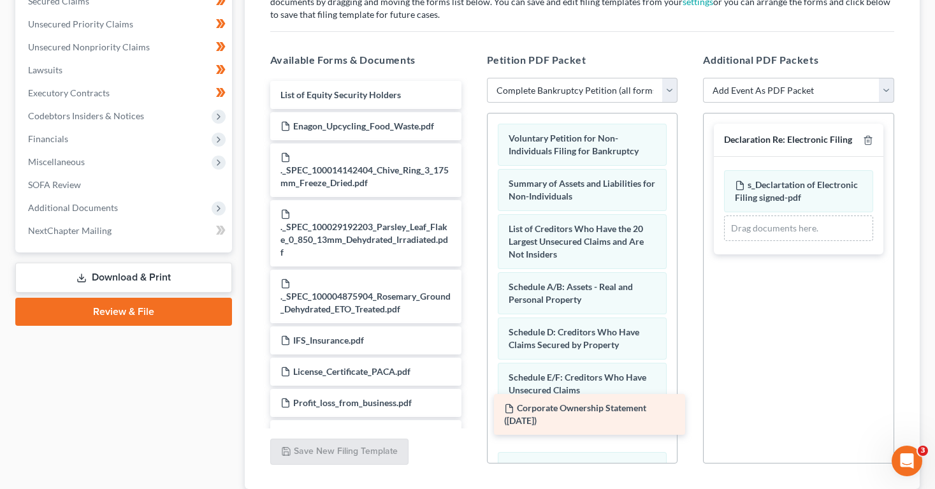
drag, startPoint x: 382, startPoint y: 129, endPoint x: 606, endPoint y: 412, distance: 360.6
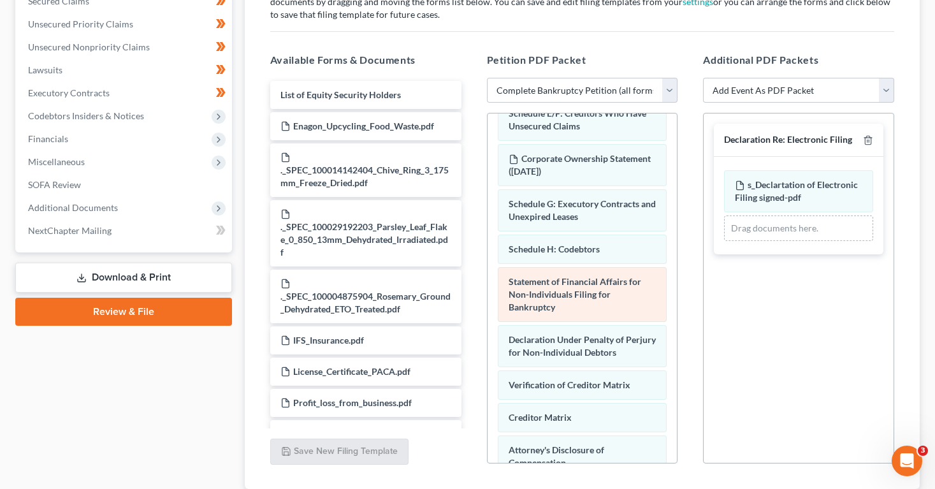
scroll to position [266, 0]
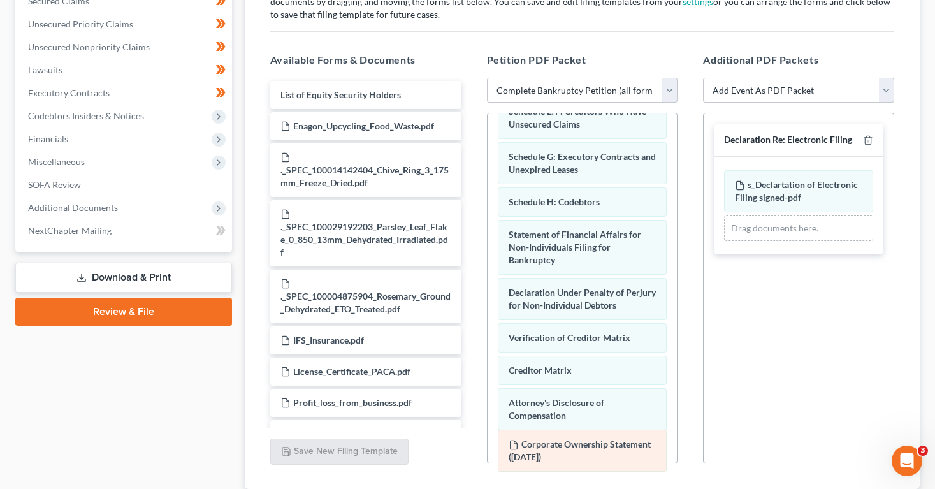
drag, startPoint x: 561, startPoint y: 157, endPoint x: 561, endPoint y: 445, distance: 288.0
click at [561, 445] on div "Corporate Ownership Statement ([DATE]) Voluntary Petition for Non-Individuals F…" at bounding box center [582, 198] width 190 height 700
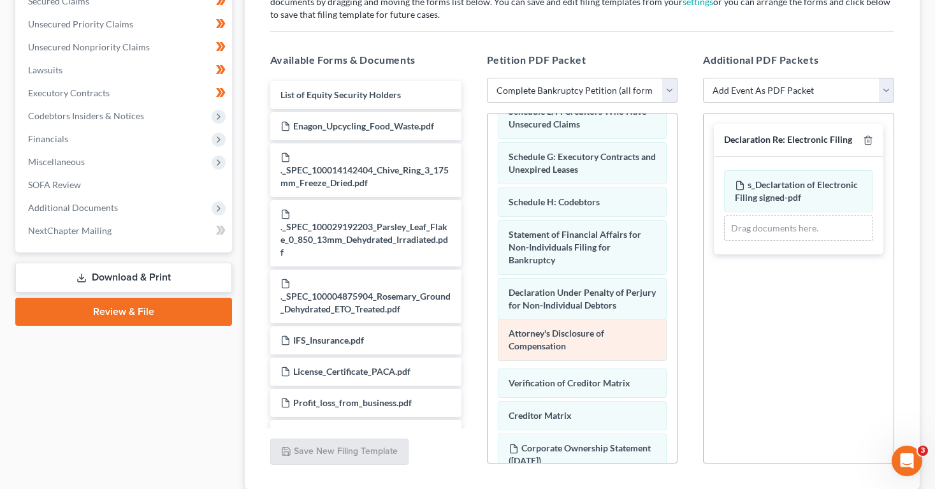
drag, startPoint x: 552, startPoint y: 412, endPoint x: 552, endPoint y: 343, distance: 68.8
click at [552, 343] on div "Attorney's Disclosure of Compensation Voluntary Petition for Non-Individuals Fi…" at bounding box center [582, 198] width 190 height 700
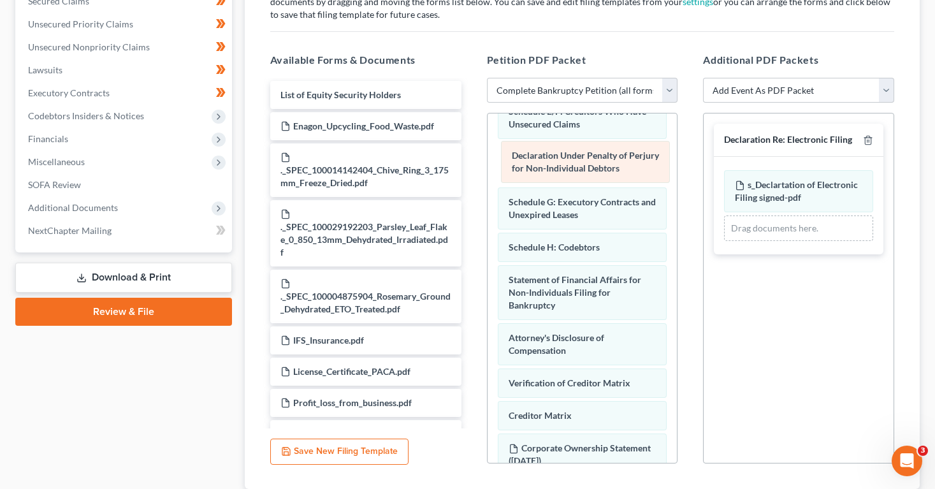
drag, startPoint x: 554, startPoint y: 303, endPoint x: 557, endPoint y: 167, distance: 136.4
click at [557, 167] on div "Declaration Under Penalty of Perjury for Non-Individual Debtors Voluntary Petit…" at bounding box center [582, 198] width 190 height 700
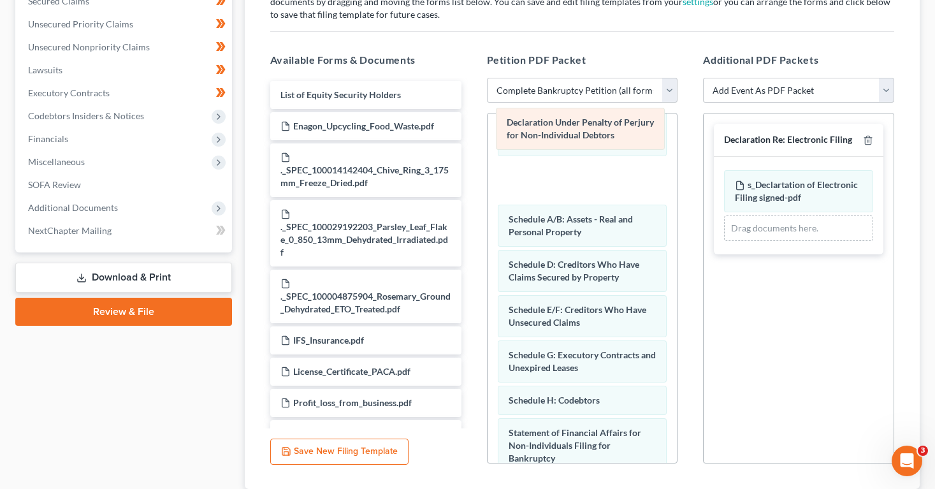
scroll to position [158, 0]
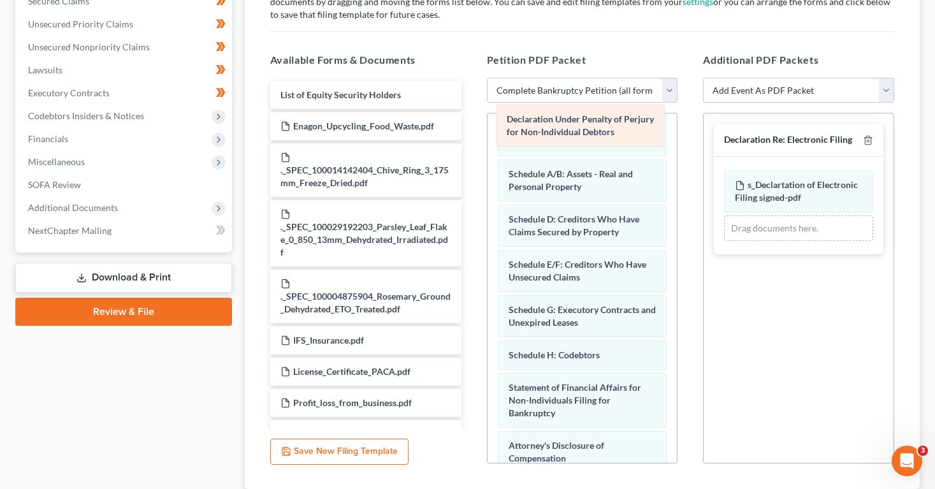
drag, startPoint x: 565, startPoint y: 316, endPoint x: 563, endPoint y: 127, distance: 189.2
click at [563, 127] on div "Declaration Under Penalty of Perjury for Non-Individual Debtors Voluntary Petit…" at bounding box center [582, 305] width 190 height 700
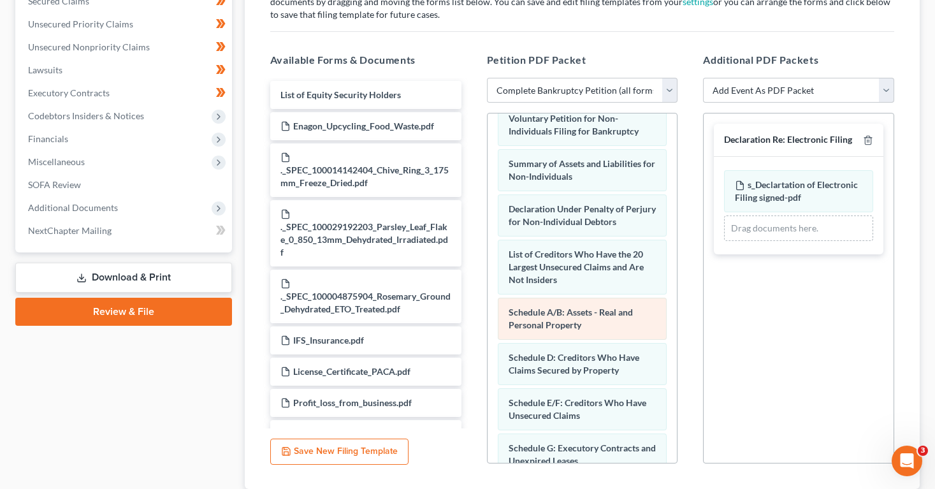
scroll to position [0, 0]
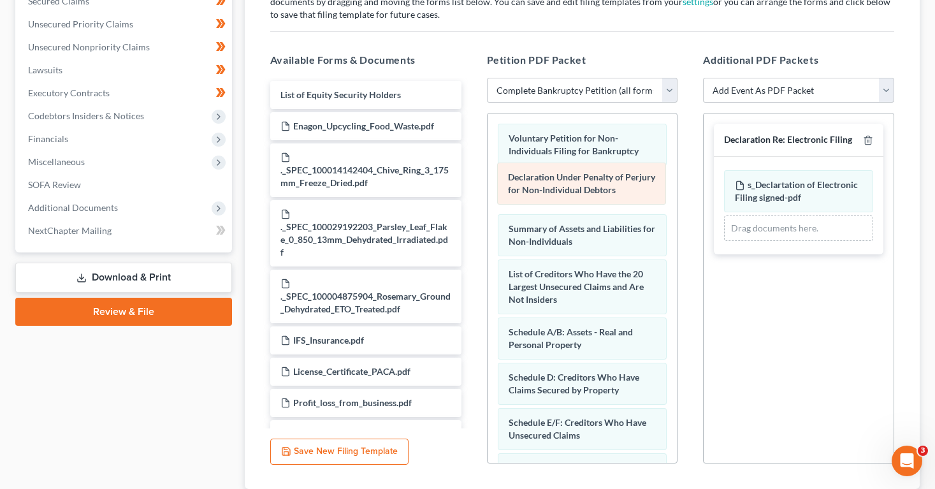
drag, startPoint x: 540, startPoint y: 238, endPoint x: 540, endPoint y: 190, distance: 48.4
click at [540, 190] on div "Declaration Under Penalty of Perjury for Non-Individual Debtors Voluntary Petit…" at bounding box center [582, 463] width 190 height 700
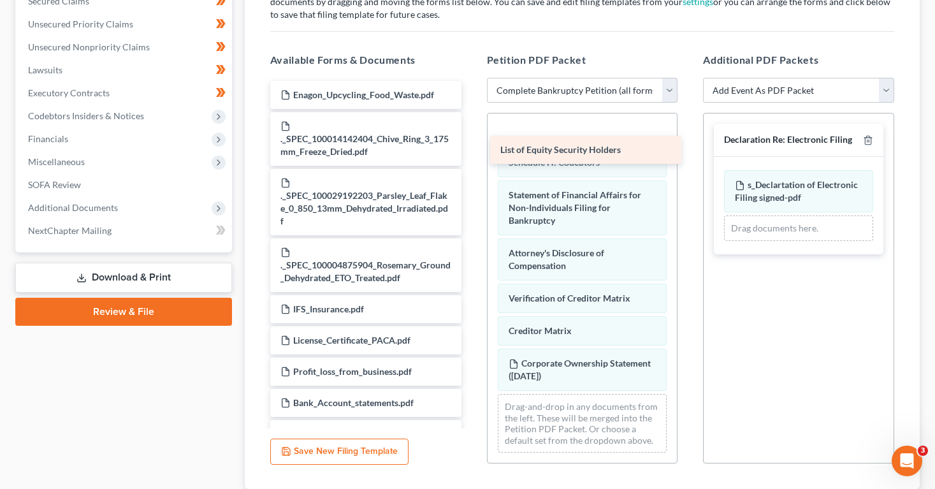
scroll to position [350, 0]
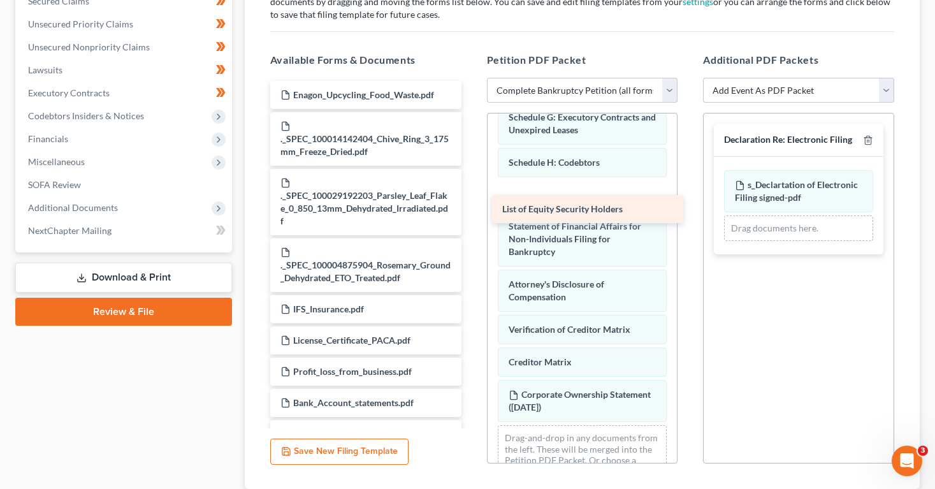
drag, startPoint x: 347, startPoint y: 93, endPoint x: 568, endPoint y: 208, distance: 249.9
click at [471, 208] on div "List of Equity Security Holders List of Equity Security Holders Enagon_Upcyclin…" at bounding box center [366, 483] width 212 height 805
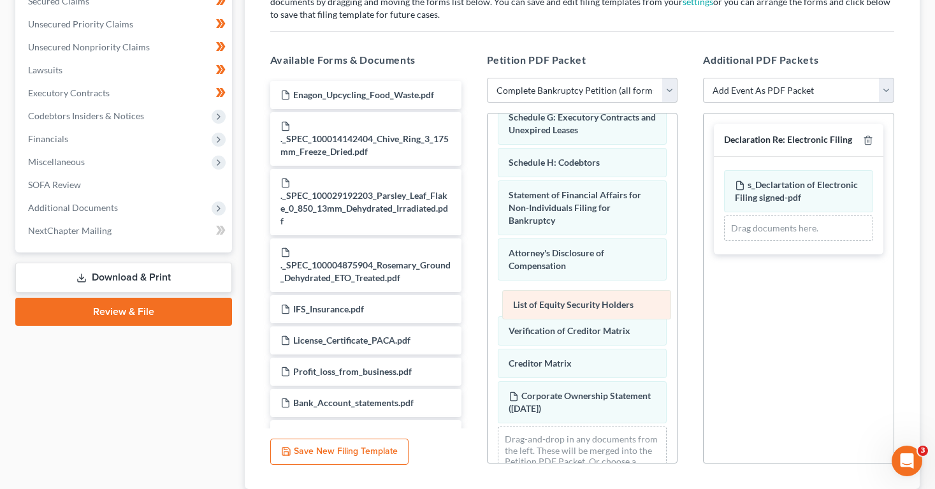
drag, startPoint x: 549, startPoint y: 194, endPoint x: 554, endPoint y: 304, distance: 110.3
click at [554, 304] on div "List of Equity Security Holders Voluntary Petition for Non-Individuals Filing f…" at bounding box center [582, 129] width 190 height 732
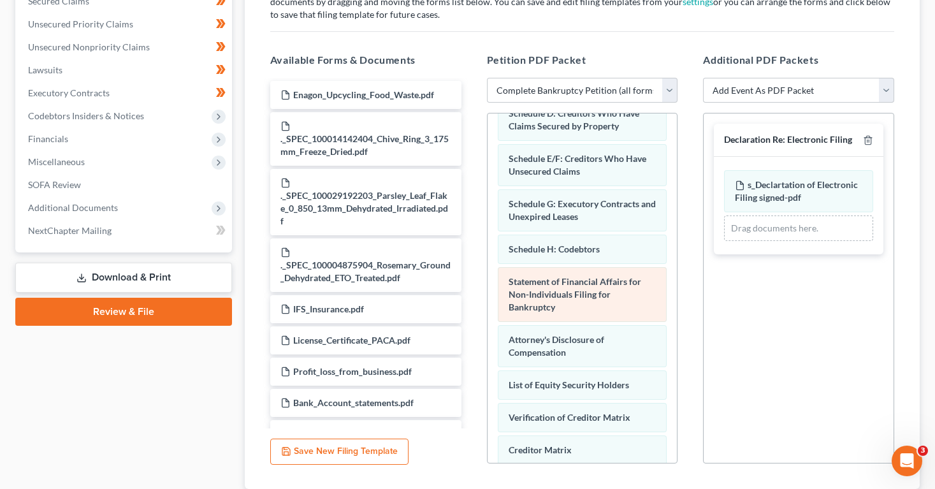
scroll to position [0, 0]
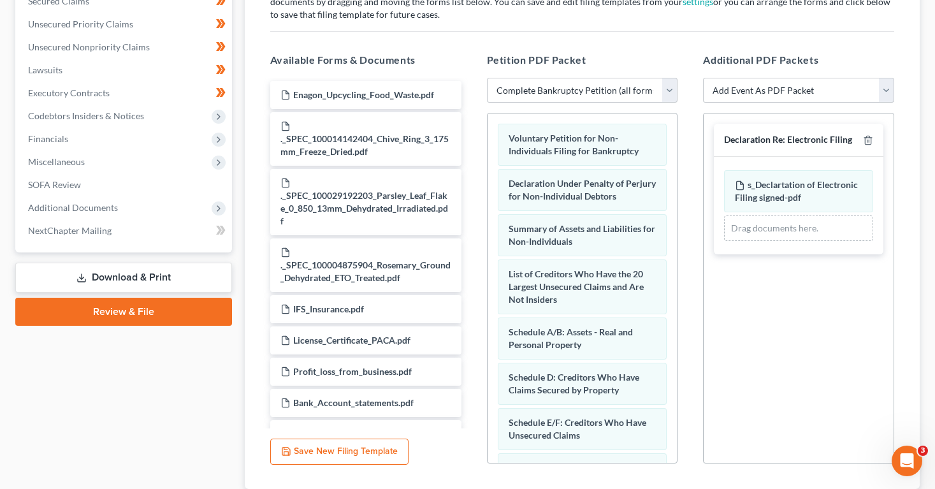
click at [151, 316] on link "Review & File" at bounding box center [123, 312] width 217 height 28
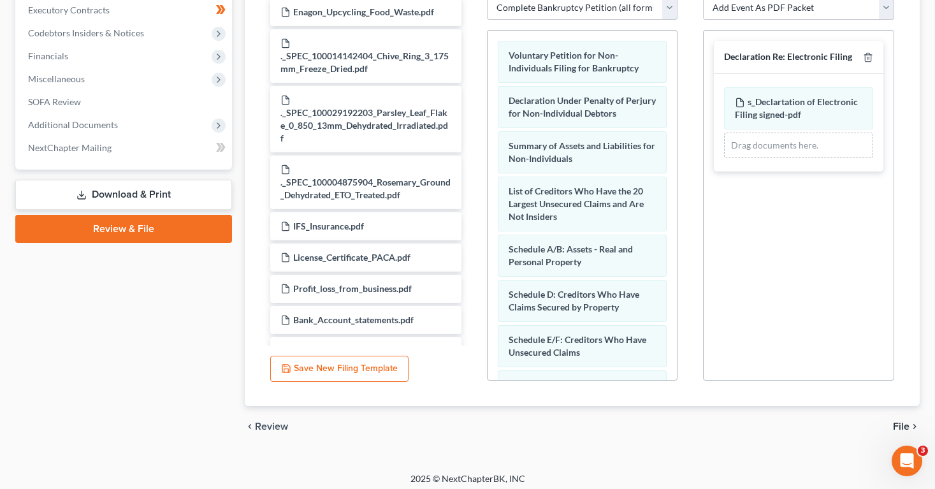
scroll to position [319, 0]
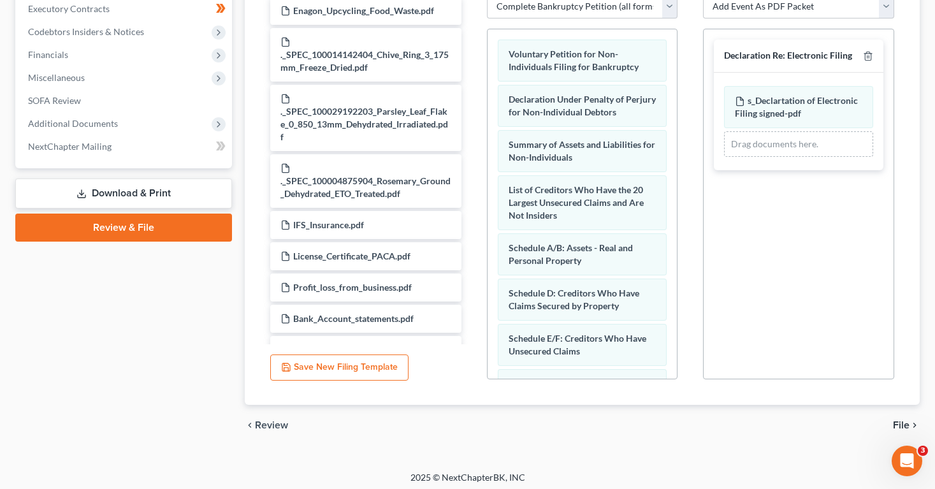
click at [900, 421] on span "File" at bounding box center [901, 425] width 17 height 10
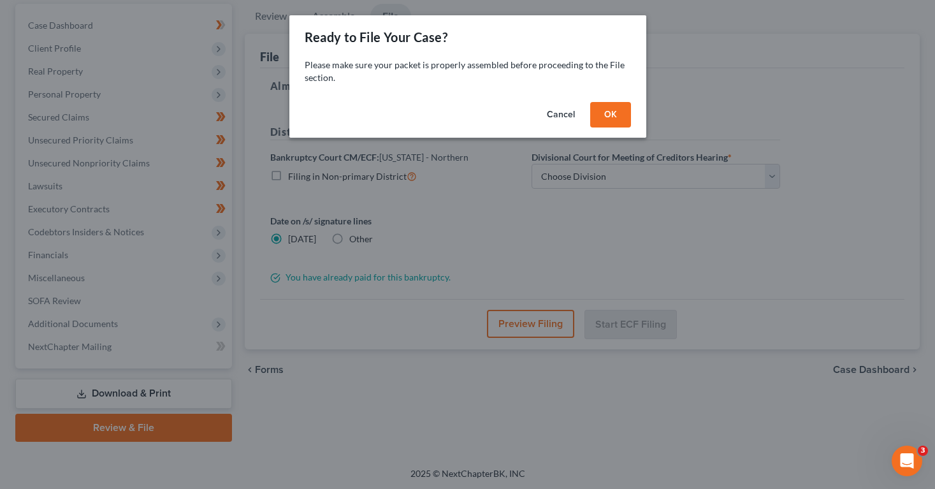
click at [554, 111] on button "Cancel" at bounding box center [560, 114] width 48 height 25
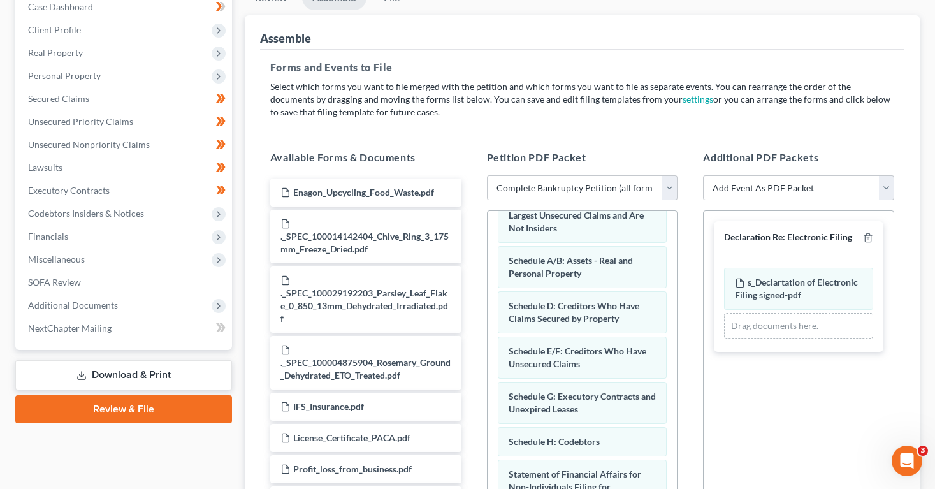
scroll to position [0, 0]
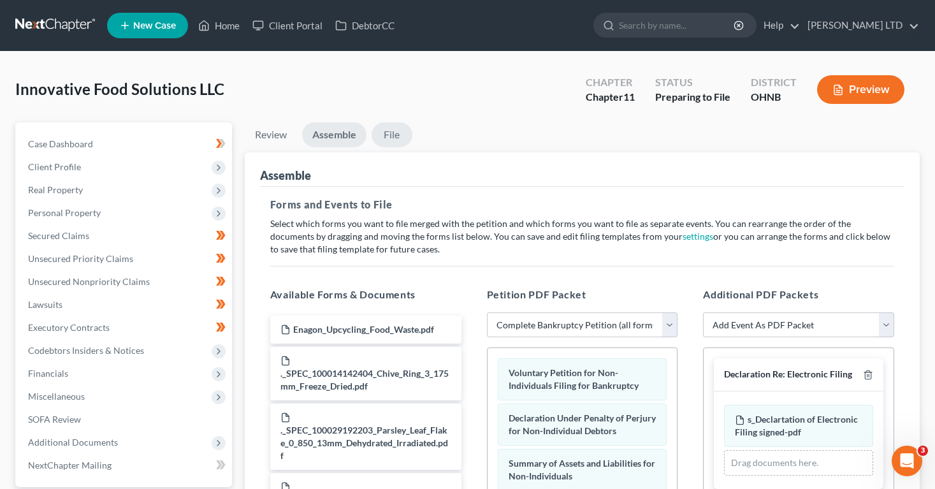
click at [395, 133] on link "File" at bounding box center [391, 134] width 41 height 25
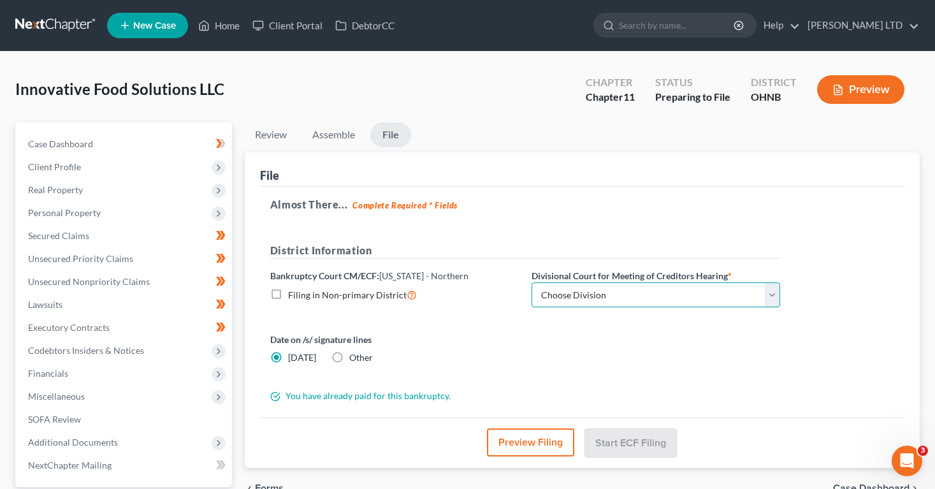
click at [571, 299] on select "Choose Division Akron [GEOGRAPHIC_DATA] [GEOGRAPHIC_DATA] [GEOGRAPHIC_DATA] [GE…" at bounding box center [655, 294] width 248 height 25
select select "3"
click at [531, 282] on select "Choose Division Akron [GEOGRAPHIC_DATA] [GEOGRAPHIC_DATA] [GEOGRAPHIC_DATA] [GE…" at bounding box center [655, 294] width 248 height 25
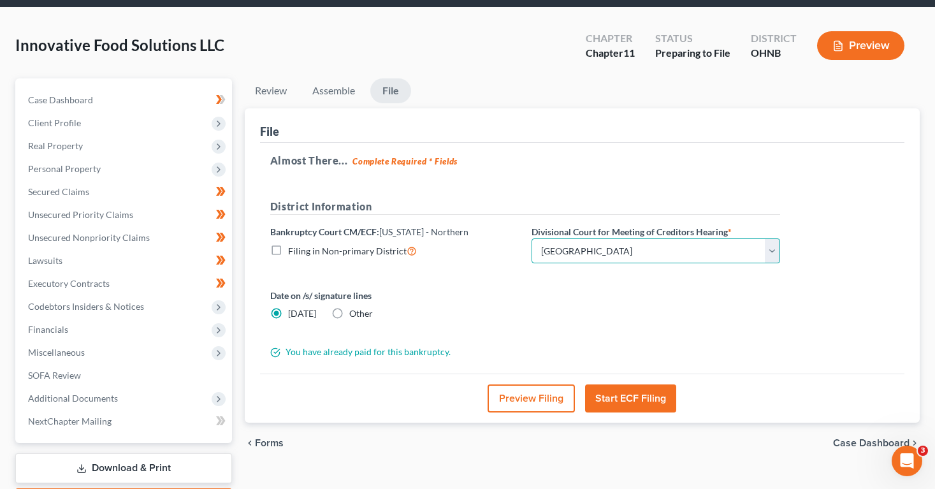
scroll to position [40, 0]
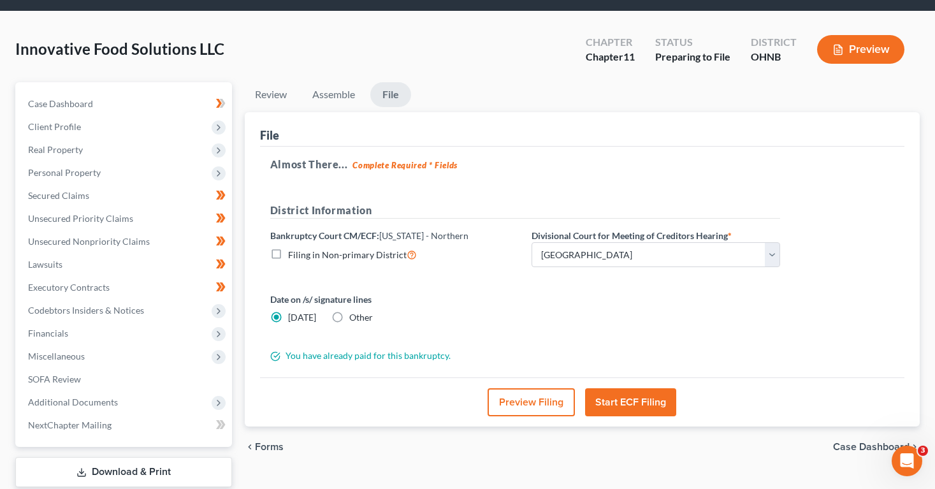
click at [598, 392] on button "Start ECF Filing" at bounding box center [630, 402] width 91 height 28
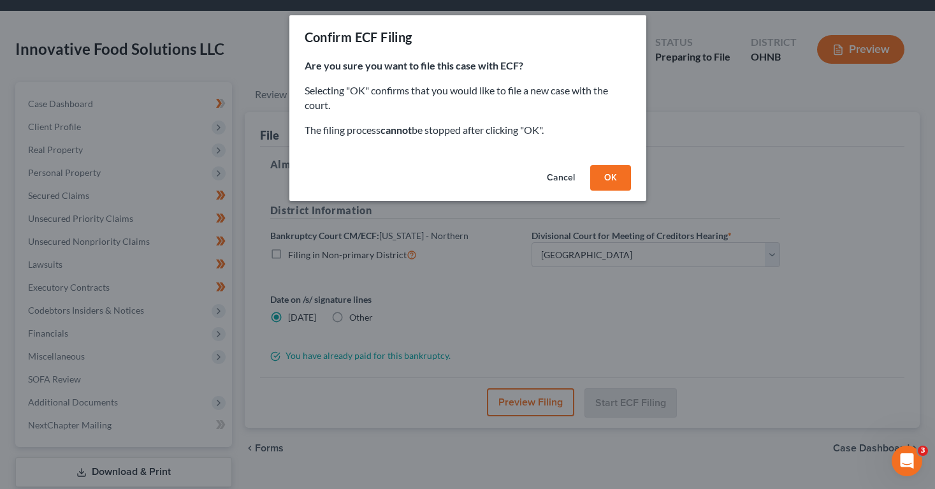
click at [610, 180] on button "OK" at bounding box center [610, 177] width 41 height 25
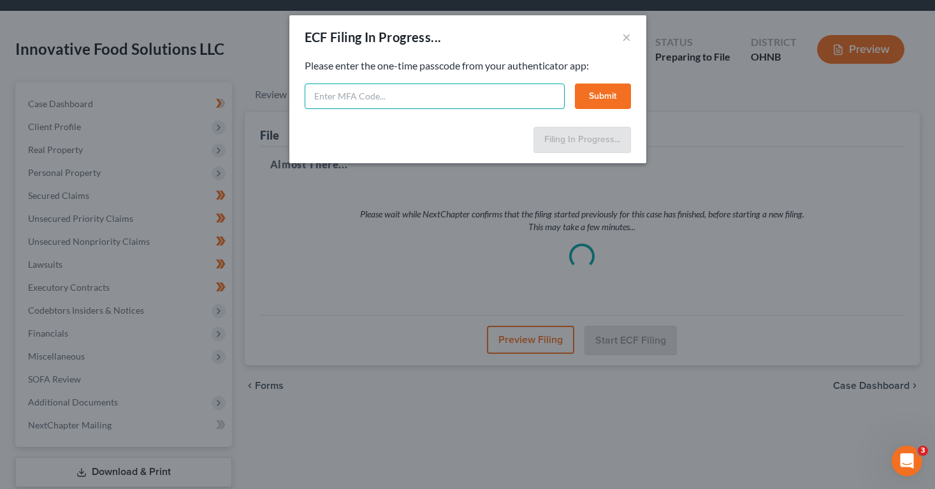
click at [415, 87] on input "text" at bounding box center [435, 95] width 260 height 25
type input "024350"
click at [598, 102] on button "Submit" at bounding box center [603, 95] width 56 height 25
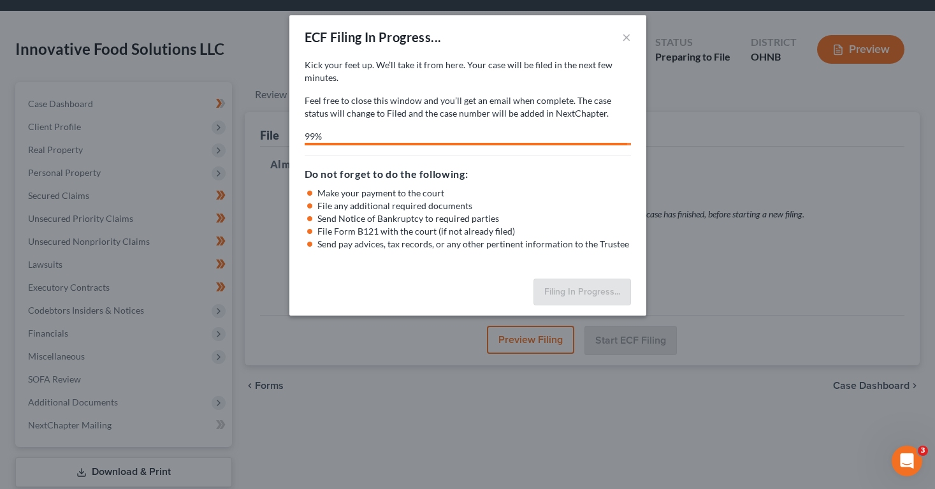
click at [832, 97] on div "ECF Filing In Progress... × Kick your feet up. We’ll take it from here. Your ca…" at bounding box center [467, 244] width 935 height 489
select select "3"
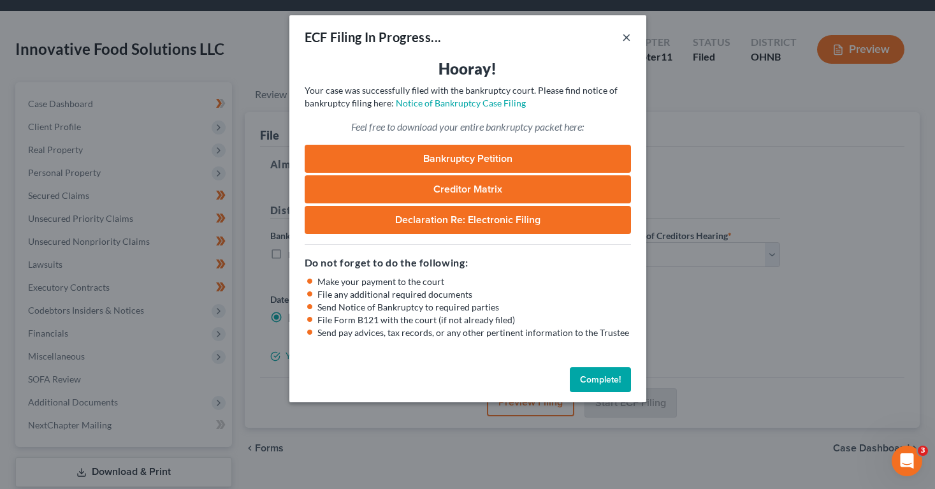
click at [626, 36] on button "×" at bounding box center [626, 36] width 9 height 15
